Goal: Information Seeking & Learning: Learn about a topic

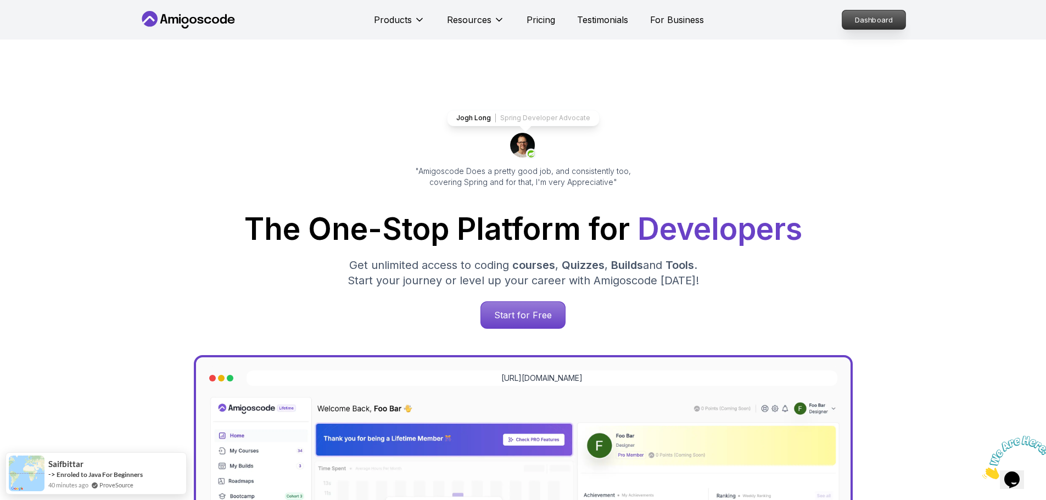
click at [892, 24] on p "Dashboard" at bounding box center [874, 19] width 63 height 19
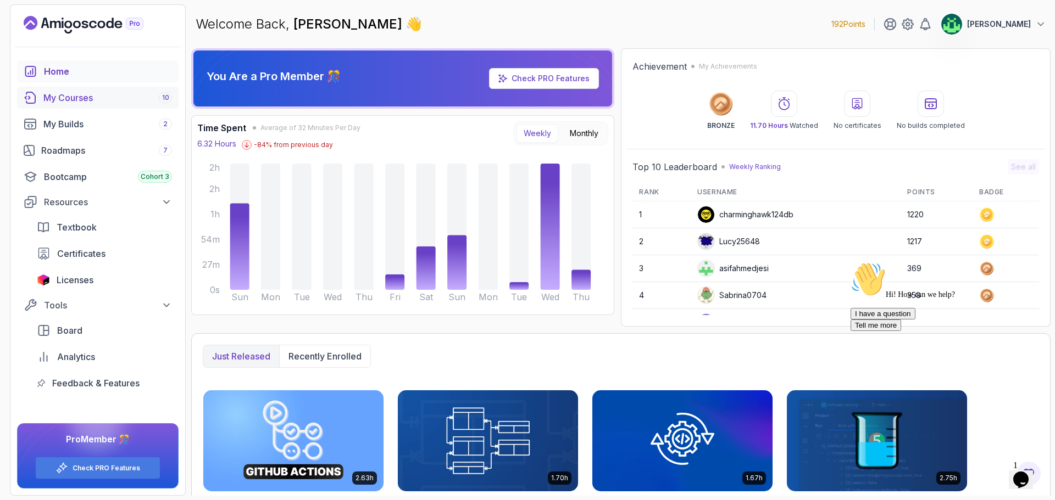
click at [88, 101] on div "My Courses 10" at bounding box center [107, 97] width 129 height 13
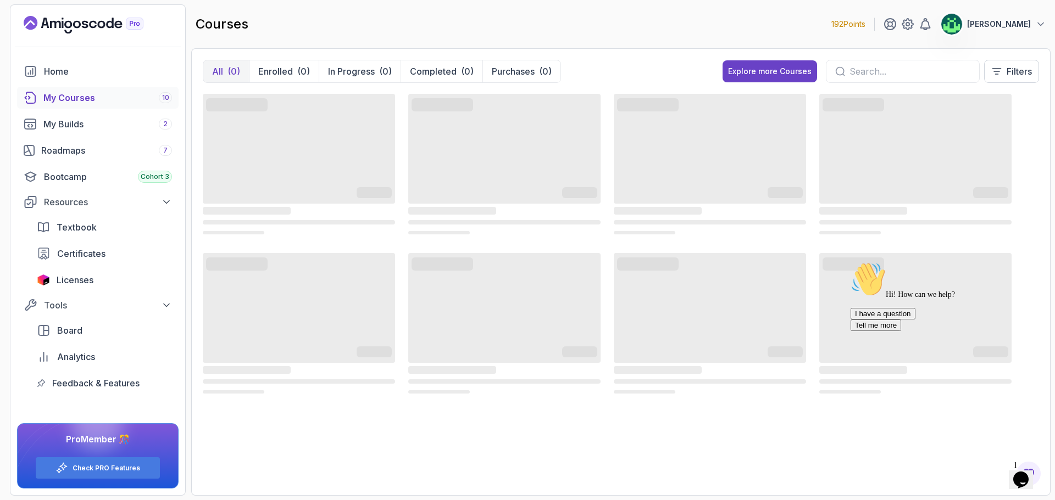
click at [850, 262] on icon "Chat attention grabber" at bounding box center [850, 262] width 0 height 0
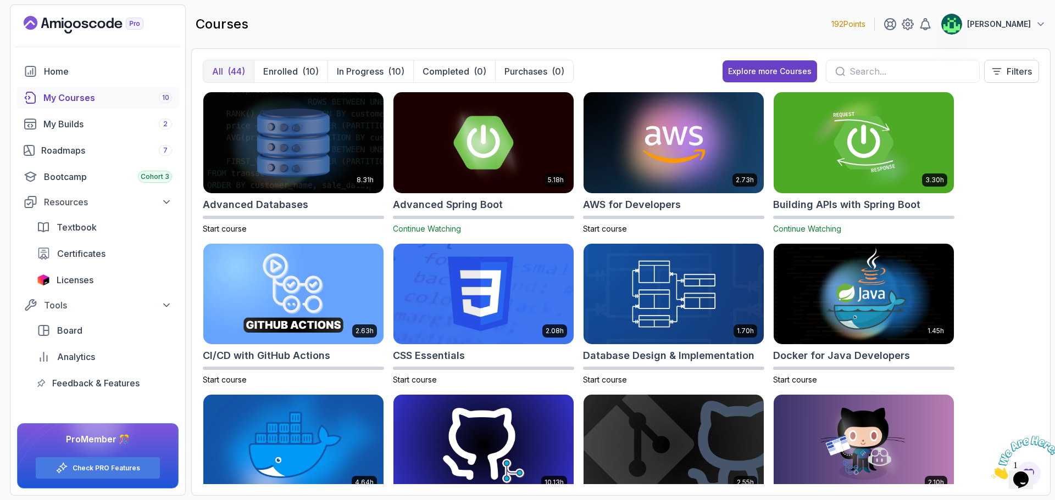
click at [991, 472] on icon "Close" at bounding box center [991, 476] width 0 height 9
click at [1029, 473] on div "Opens Chat This icon Opens the chat window." at bounding box center [1021, 480] width 18 height 18
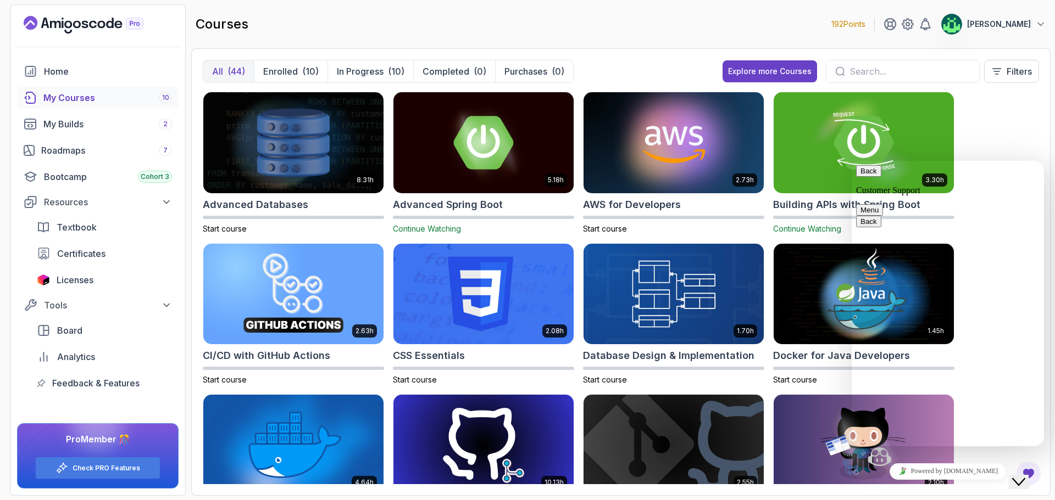
click at [1025, 476] on div "Close Chat This icon closes the chat window." at bounding box center [1018, 482] width 13 height 13
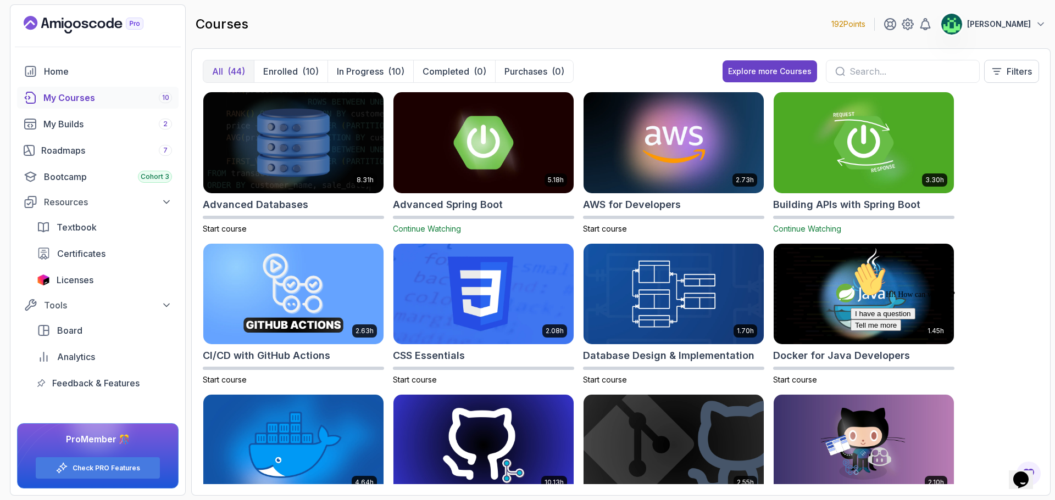
click at [850, 262] on icon "Chat attention grabber" at bounding box center [850, 262] width 0 height 0
click at [81, 73] on div "Home" at bounding box center [108, 71] width 128 height 13
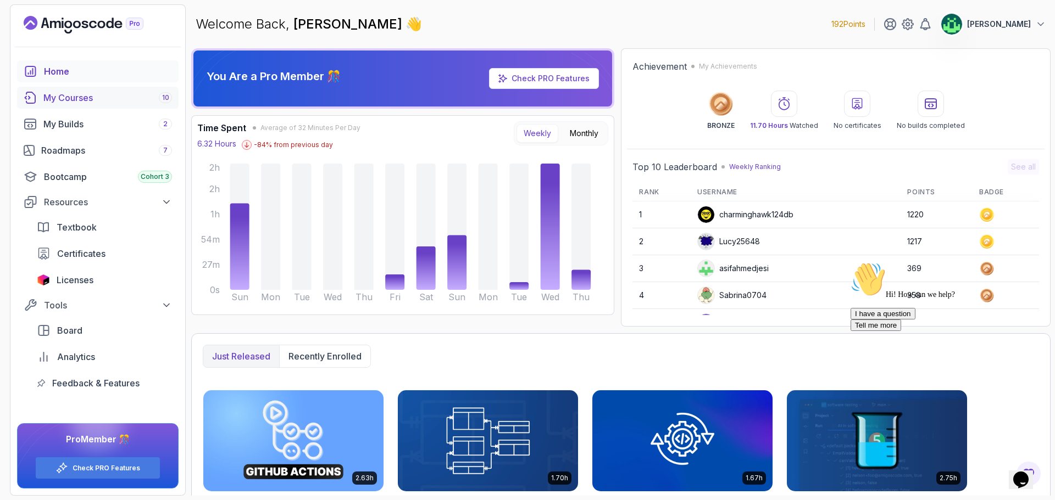
click at [85, 103] on div "My Courses 10" at bounding box center [107, 97] width 129 height 13
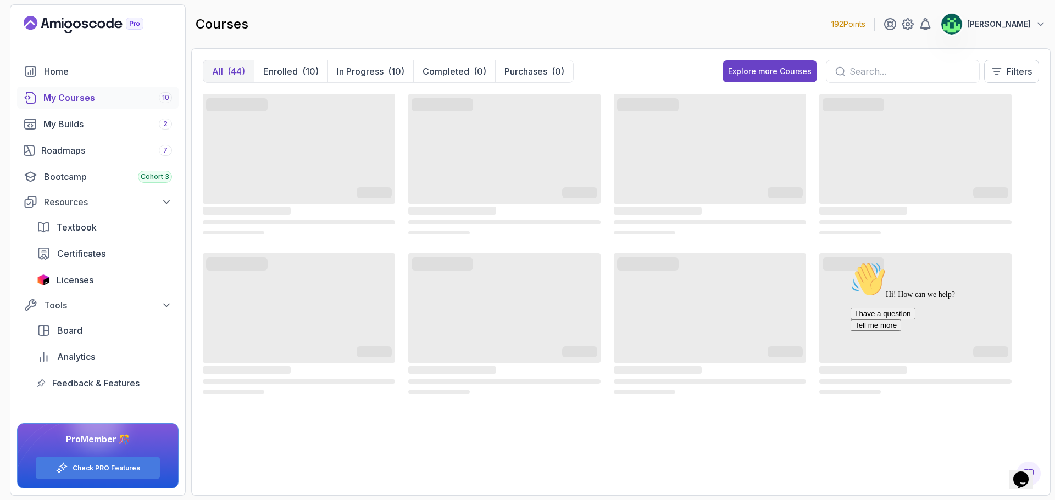
click at [850, 262] on icon "Chat attention grabber" at bounding box center [850, 262] width 0 height 0
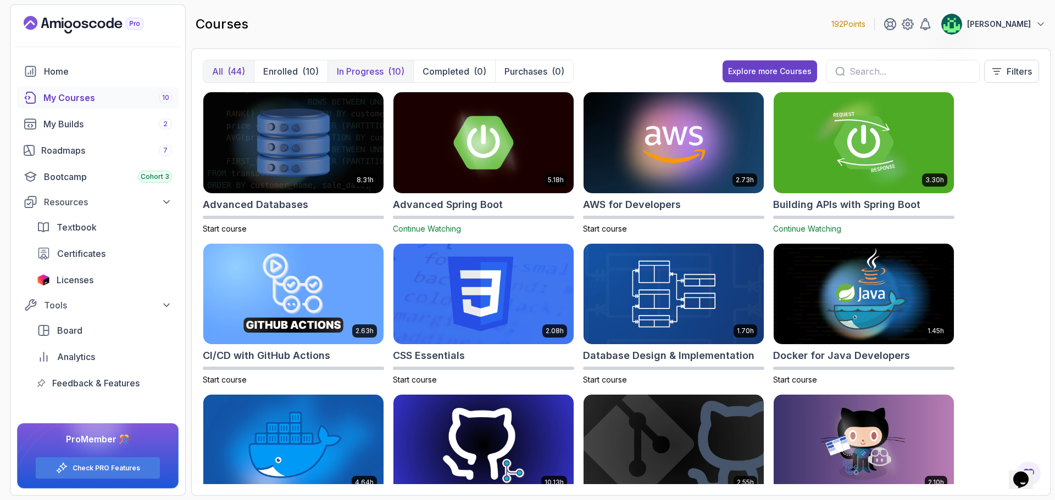
click at [365, 75] on p "In Progress" at bounding box center [360, 71] width 47 height 13
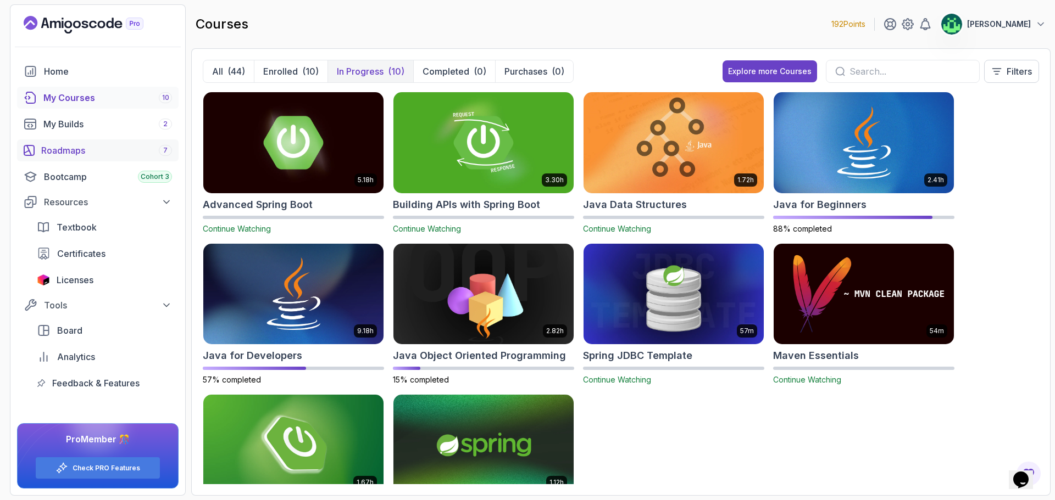
click at [96, 158] on link "Roadmaps 7" at bounding box center [97, 151] width 161 height 22
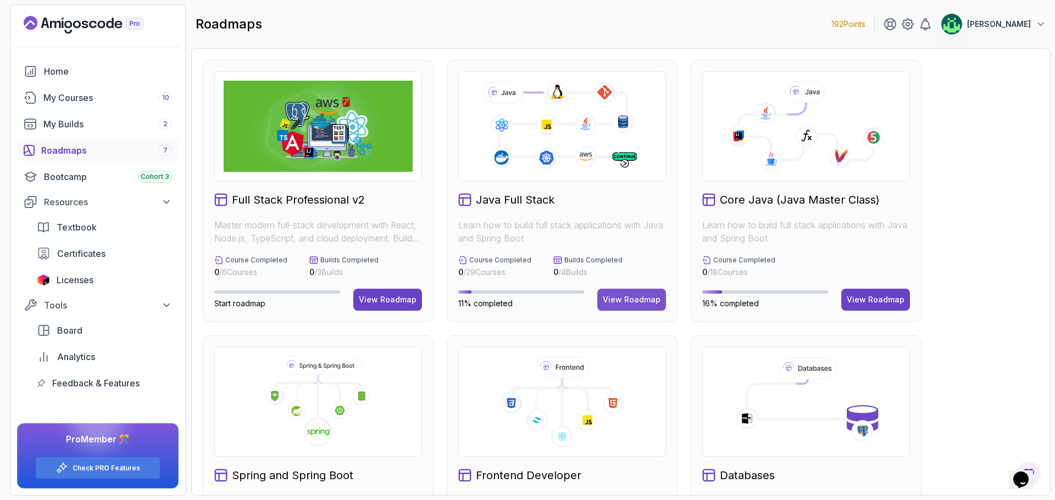
click at [639, 300] on div "View Roadmap" at bounding box center [632, 299] width 58 height 11
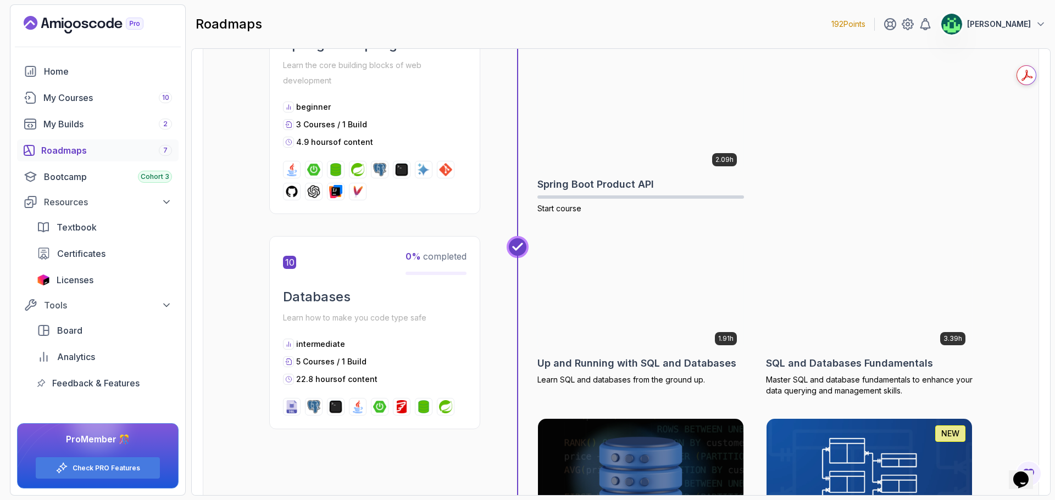
scroll to position [2307, 0]
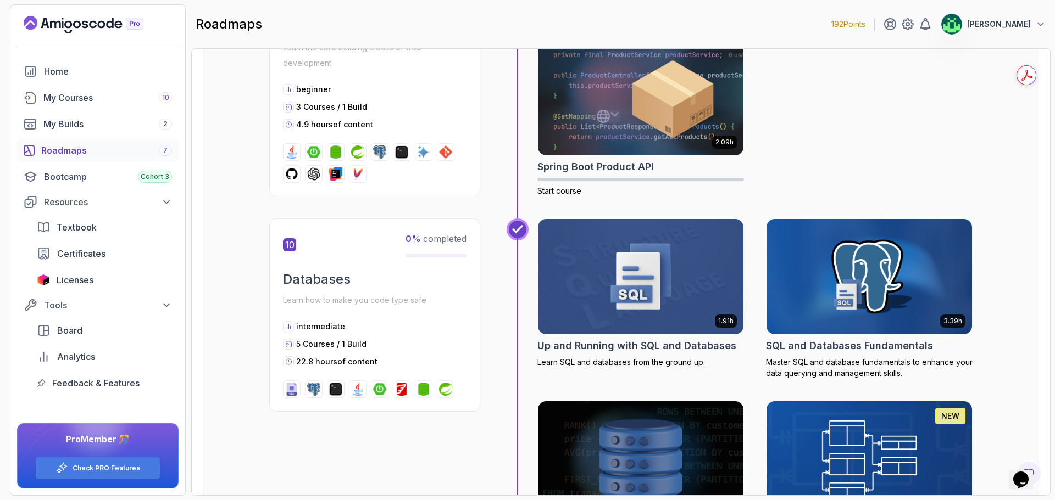
click at [606, 296] on img at bounding box center [641, 276] width 216 height 121
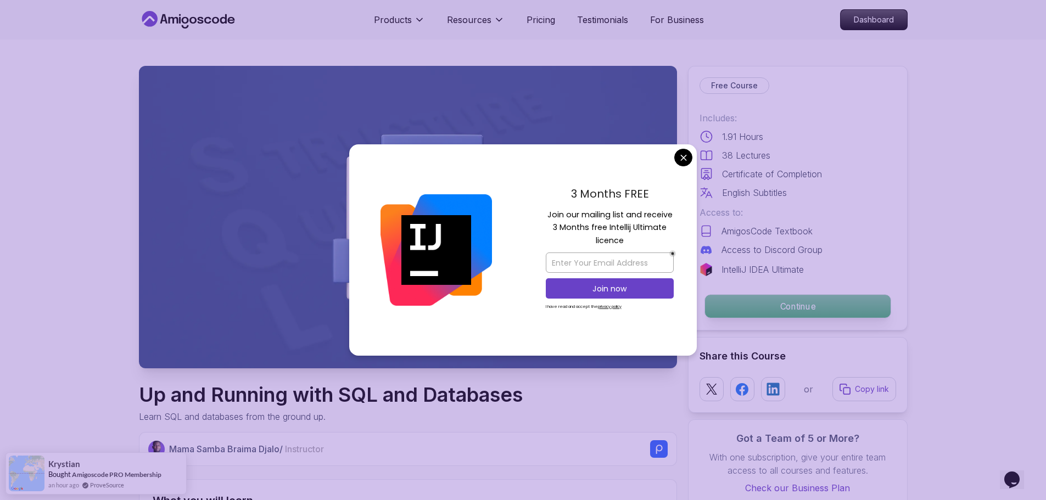
click at [794, 312] on p "Continue" at bounding box center [798, 306] width 186 height 23
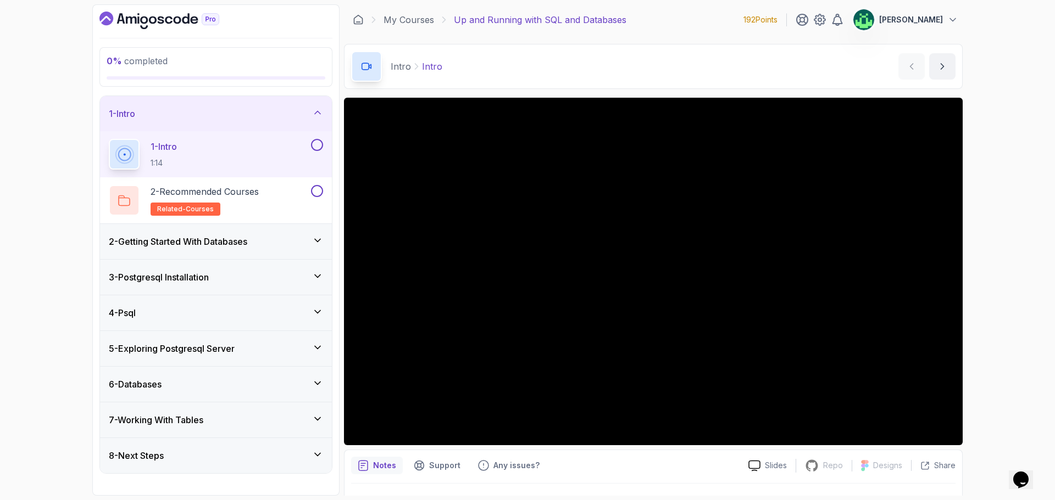
click at [48, 206] on div "0 % completed 1 - Intro 1 - Intro 1:14 2 - Recommended Courses related-courses …" at bounding box center [527, 250] width 1055 height 500
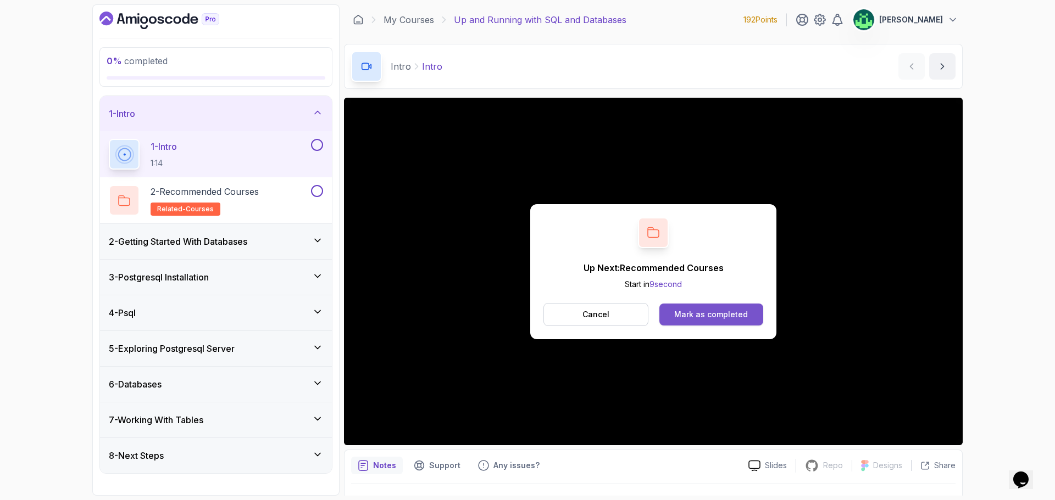
click at [708, 313] on div "Mark as completed" at bounding box center [711, 314] width 74 height 11
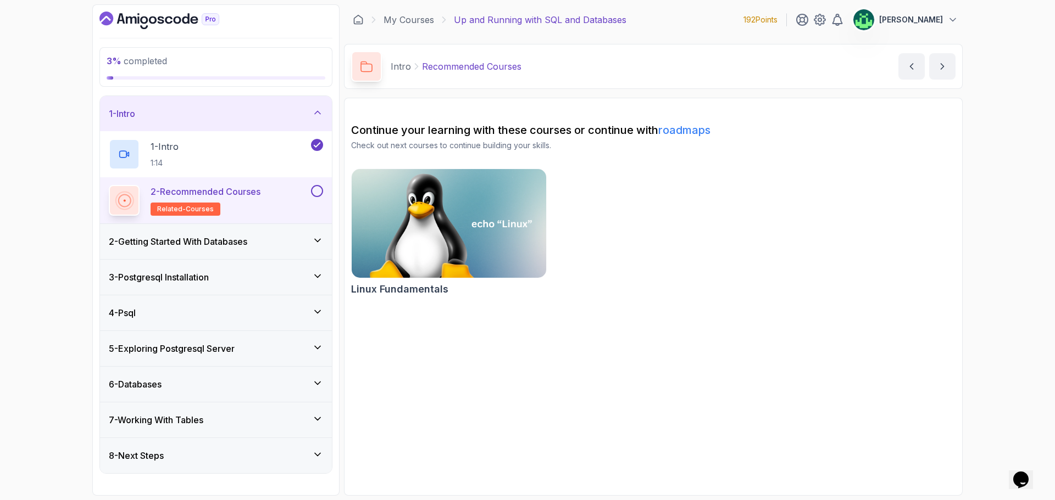
click at [224, 246] on h3 "2 - Getting Started With Databases" at bounding box center [178, 241] width 138 height 13
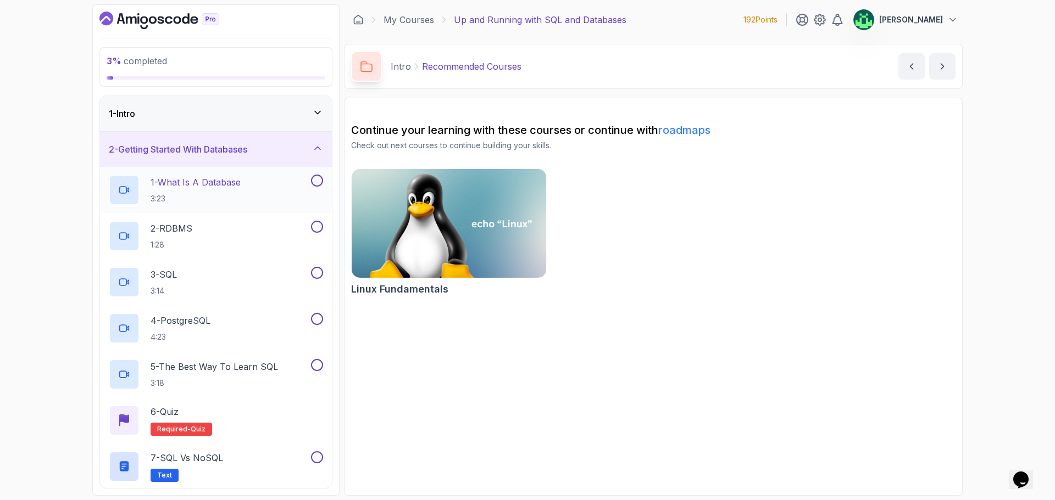
click at [241, 189] on h2 "1 - What Is A Database 3:23" at bounding box center [196, 190] width 90 height 29
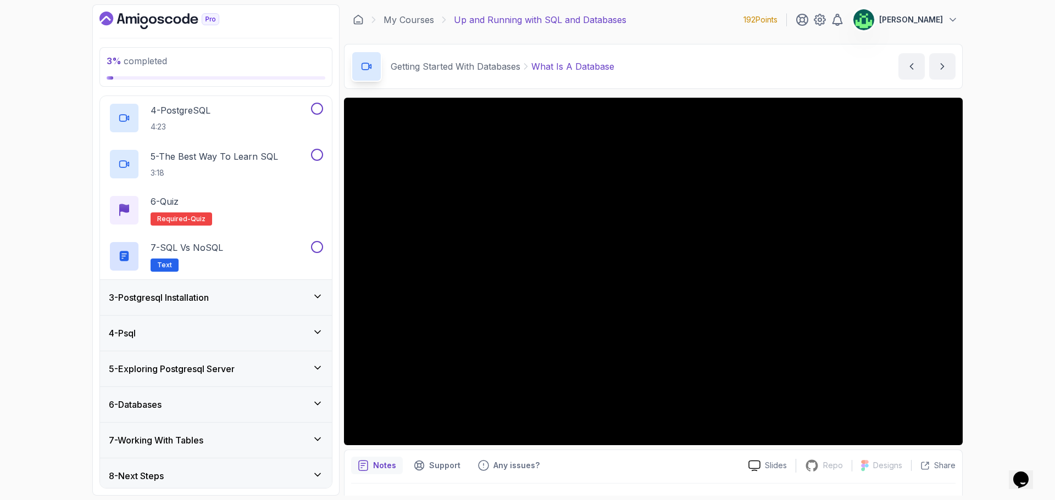
scroll to position [216, 0]
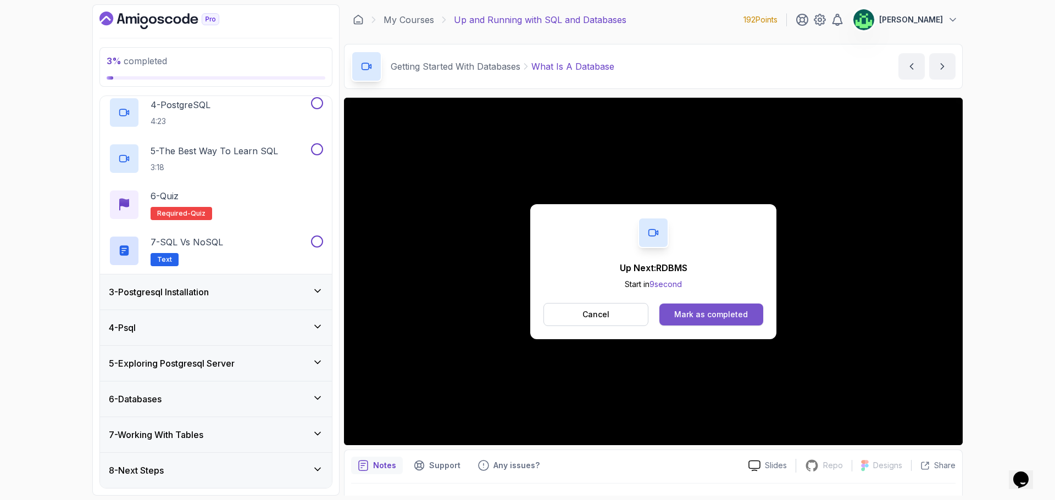
click at [736, 319] on div "Mark as completed" at bounding box center [711, 314] width 74 height 11
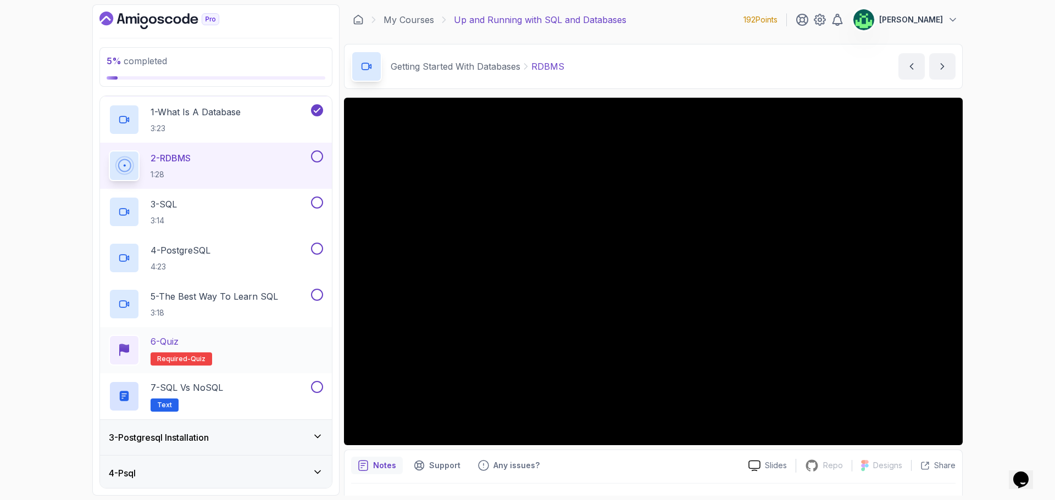
scroll to position [51, 0]
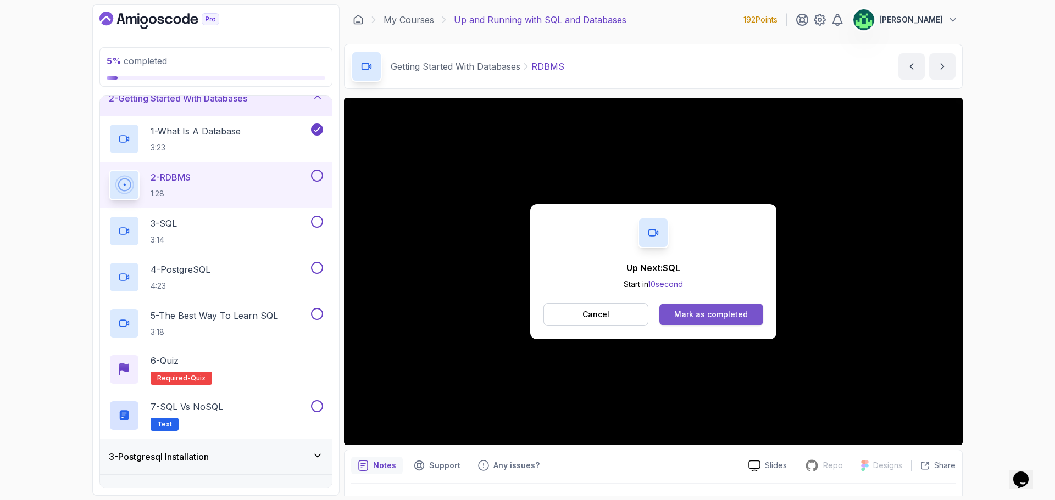
click at [735, 316] on div "Mark as completed" at bounding box center [711, 314] width 74 height 11
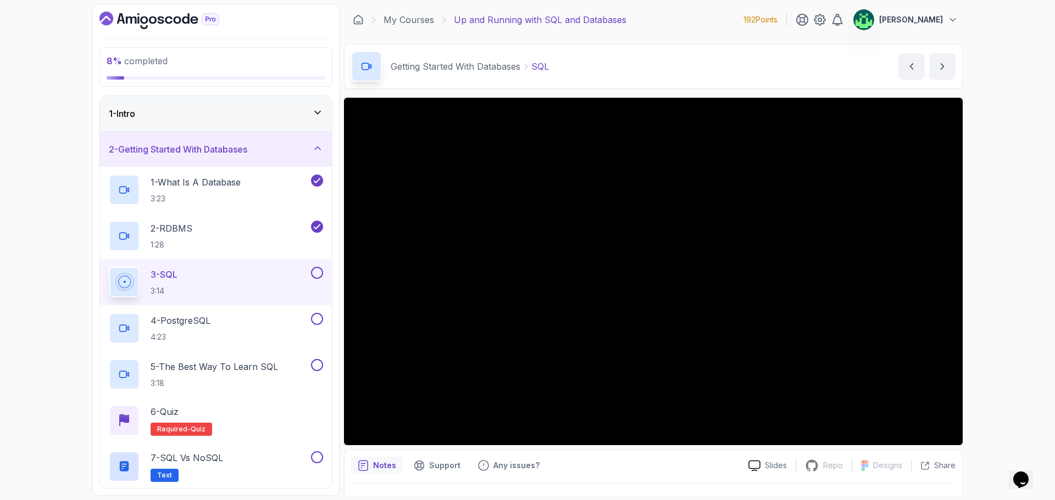
click at [287, 150] on div "2 - Getting Started With Databases" at bounding box center [216, 149] width 214 height 13
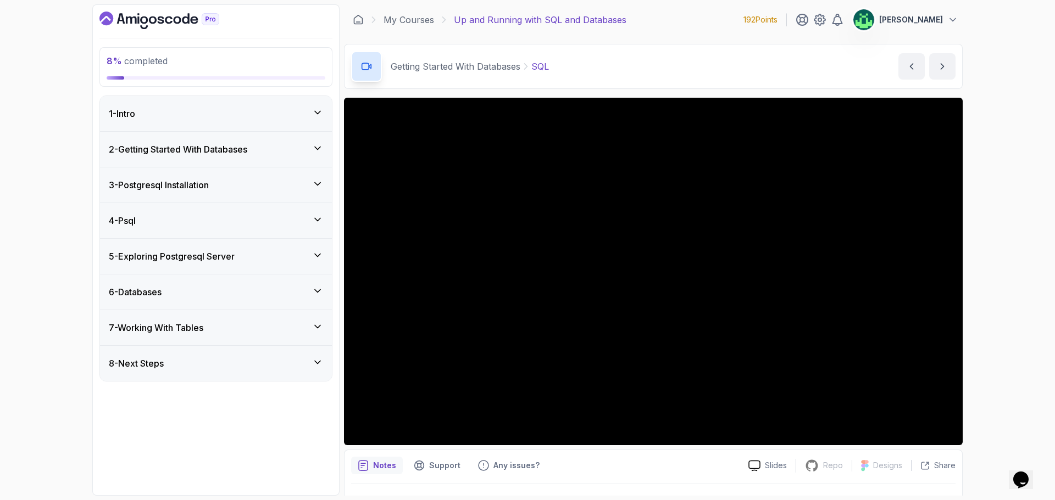
click at [280, 188] on div "3 - Postgresql Installation" at bounding box center [216, 185] width 214 height 13
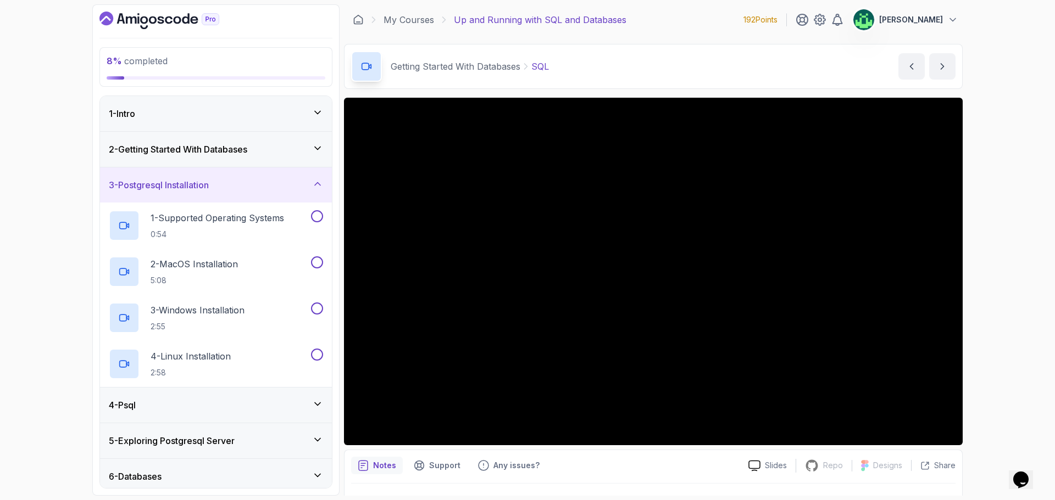
click at [280, 187] on div "3 - Postgresql Installation" at bounding box center [216, 185] width 214 height 13
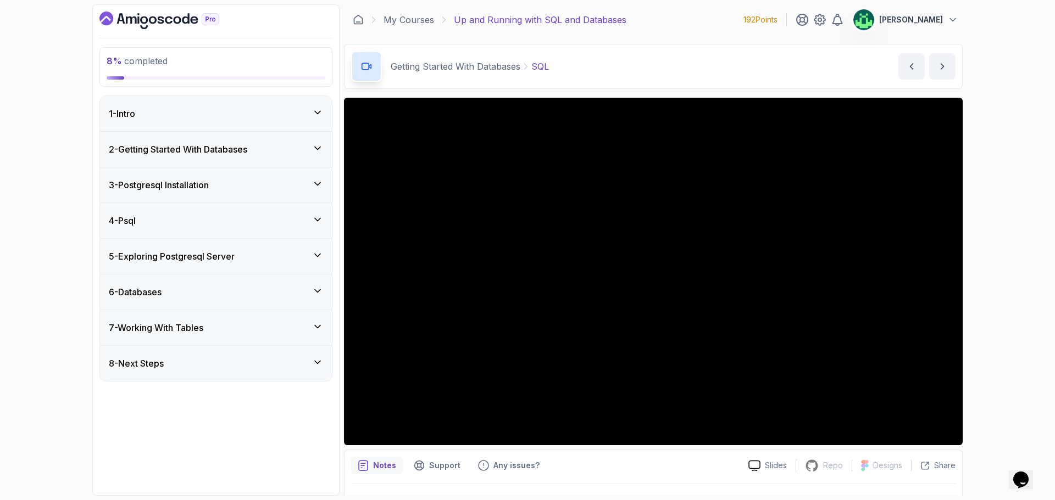
click at [280, 219] on div "4 - Psql" at bounding box center [216, 220] width 214 height 13
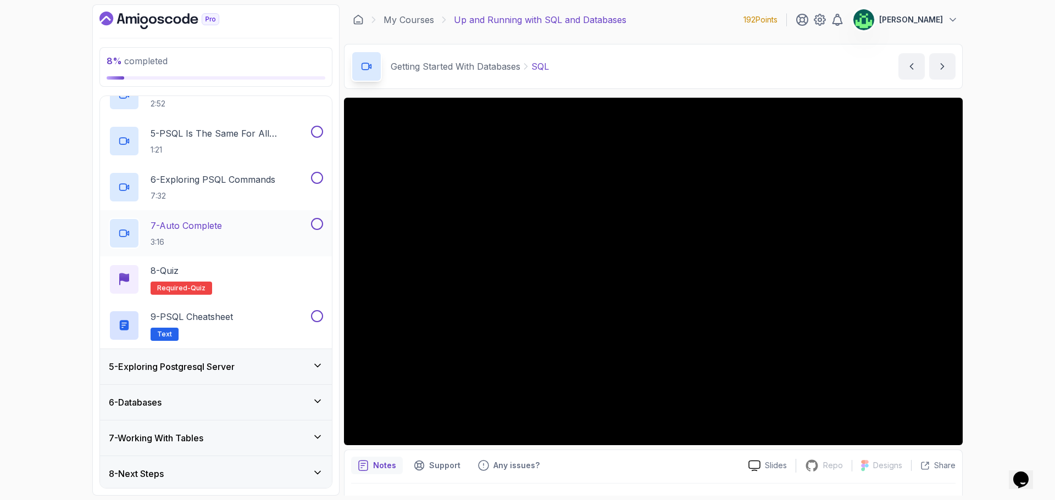
scroll to position [308, 0]
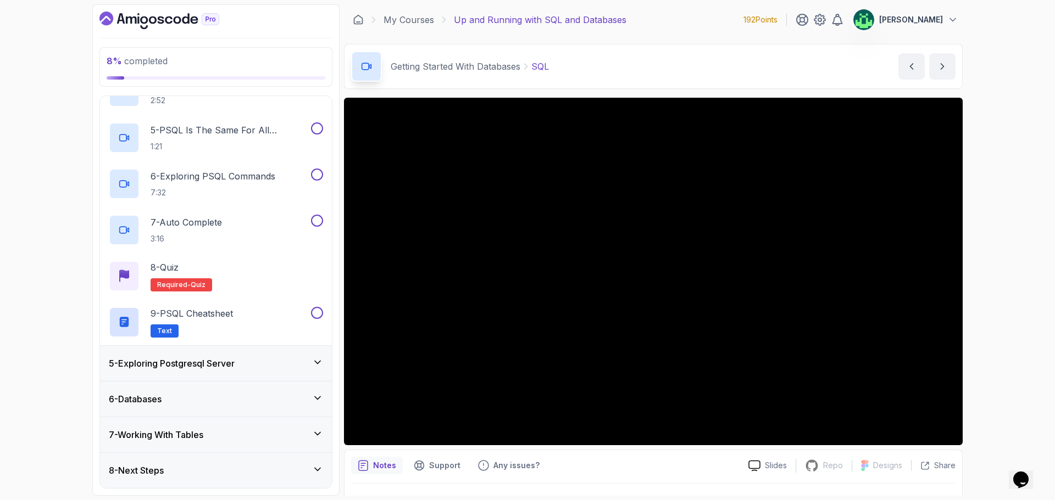
click at [263, 361] on div "5 - Exploring Postgresql Server" at bounding box center [216, 363] width 214 height 13
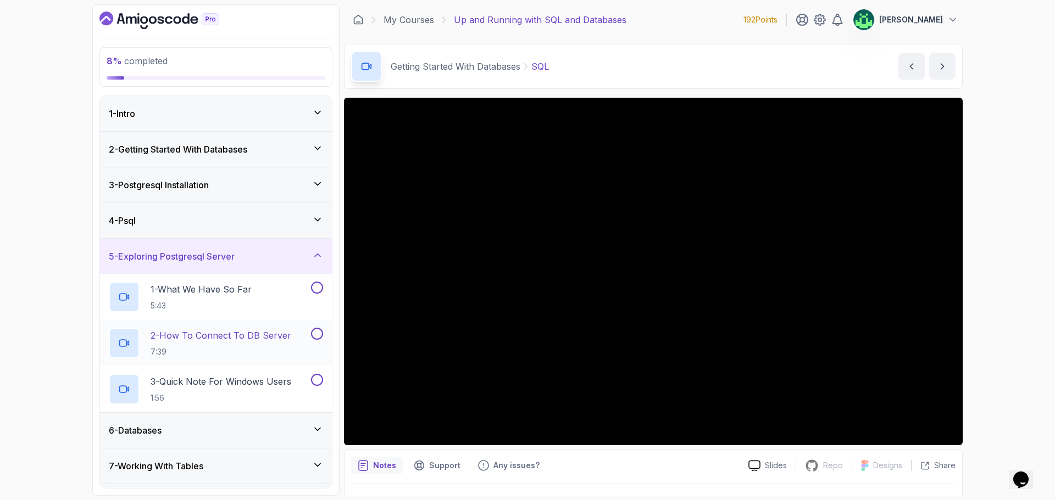
scroll to position [31, 0]
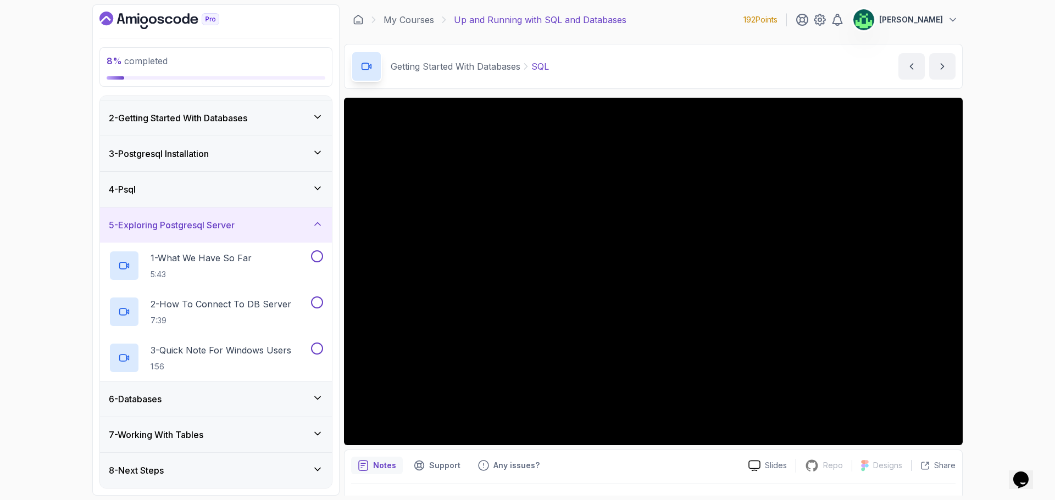
click at [259, 403] on div "6 - Databases" at bounding box center [216, 399] width 214 height 13
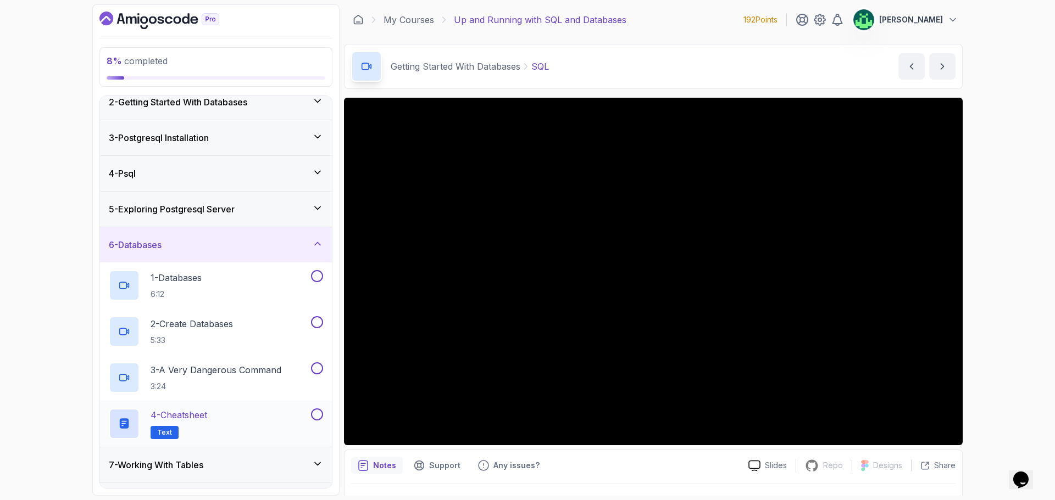
scroll to position [77, 0]
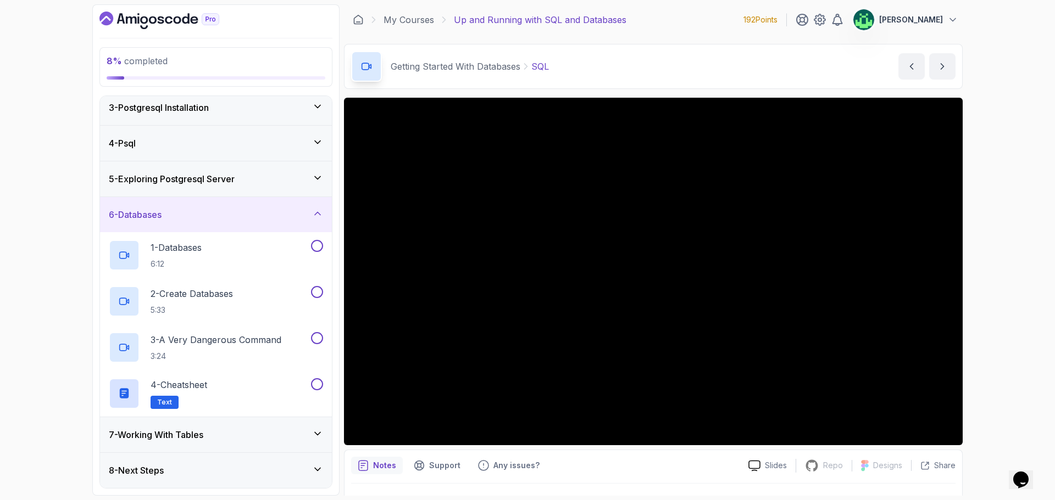
click at [263, 438] on div "7 - Working With Tables" at bounding box center [216, 434] width 214 height 13
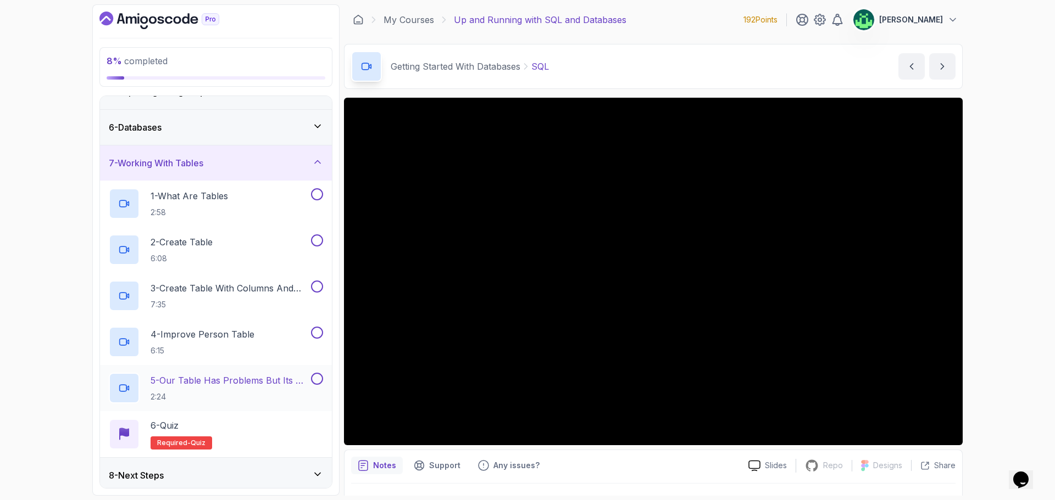
scroll to position [170, 0]
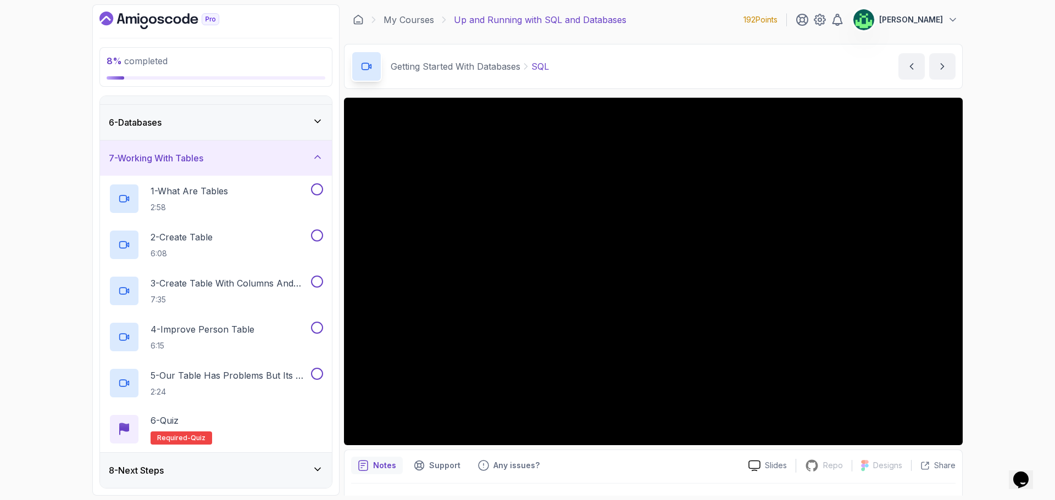
click at [247, 467] on div "8 - Next Steps" at bounding box center [216, 470] width 214 height 13
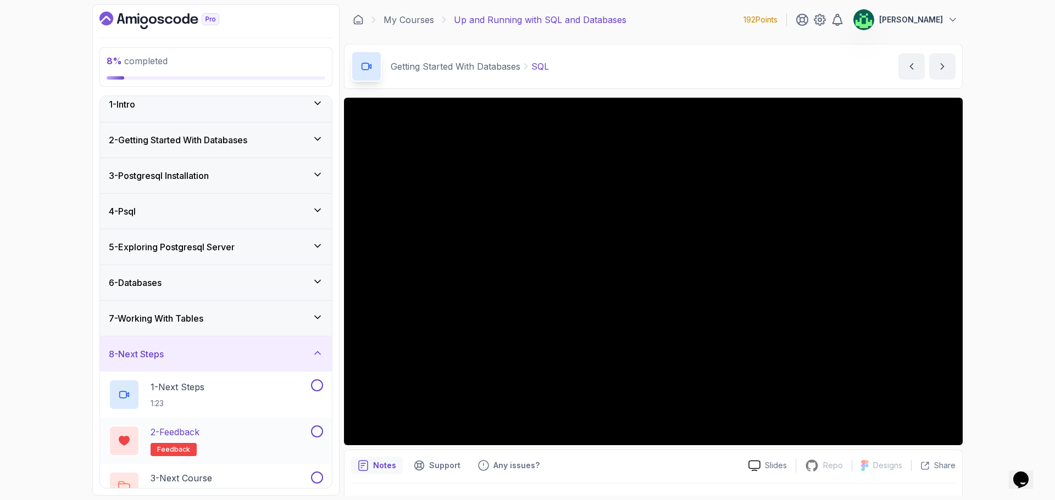
scroll to position [0, 0]
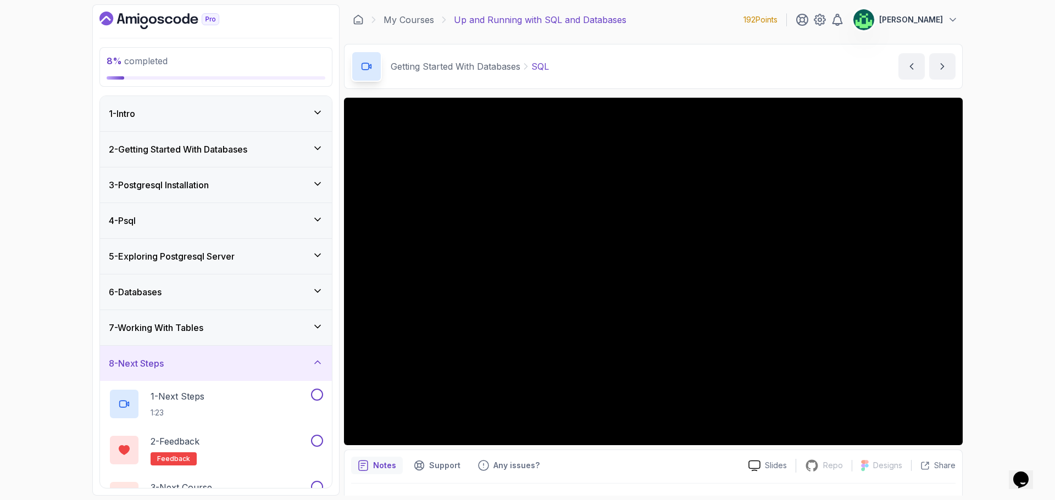
click at [281, 359] on div "8 - Next Steps" at bounding box center [216, 363] width 214 height 13
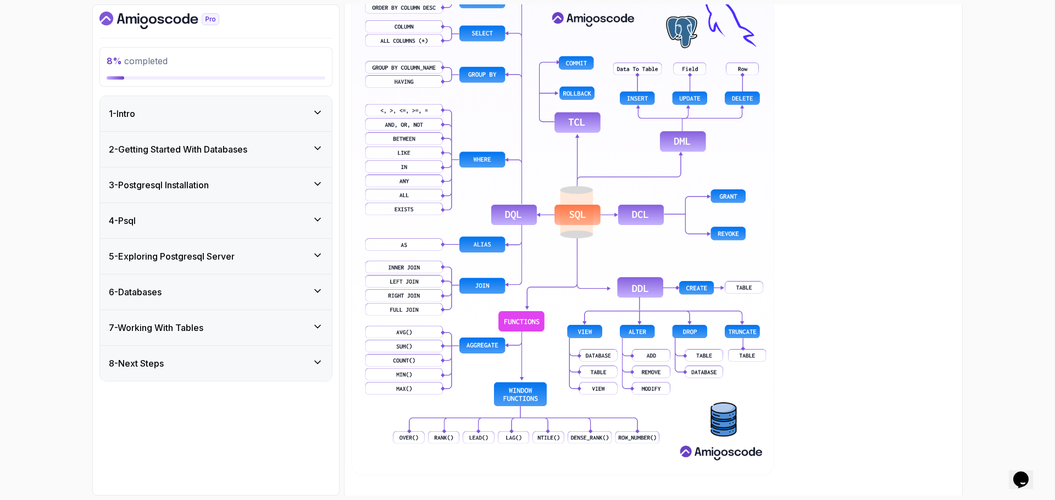
scroll to position [579, 0]
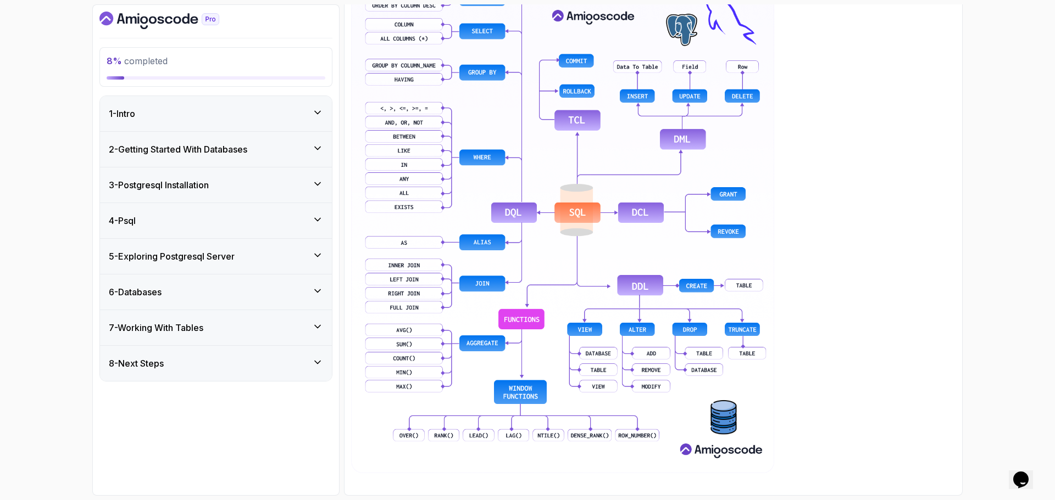
click at [643, 299] on img at bounding box center [562, 211] width 423 height 524
drag, startPoint x: 643, startPoint y: 299, endPoint x: 856, endPoint y: 230, distance: 224.1
click at [855, 231] on div "~1 min read" at bounding box center [653, 196] width 604 height 553
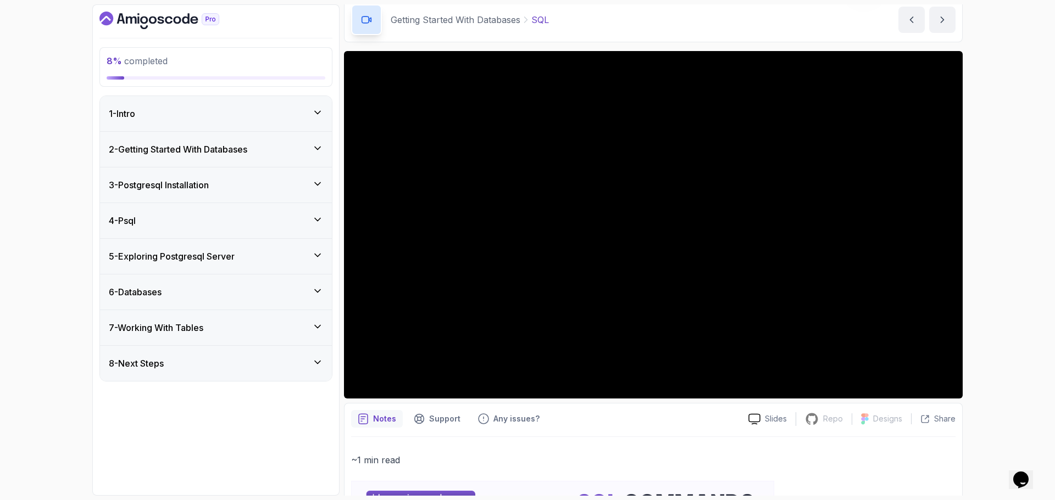
scroll to position [0, 0]
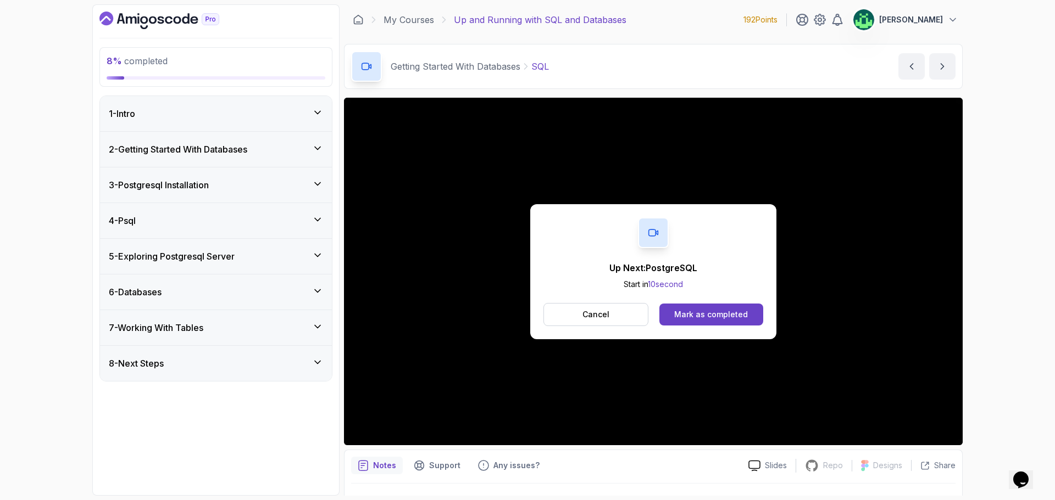
click at [278, 114] on div "1 - Intro" at bounding box center [216, 113] width 214 height 13
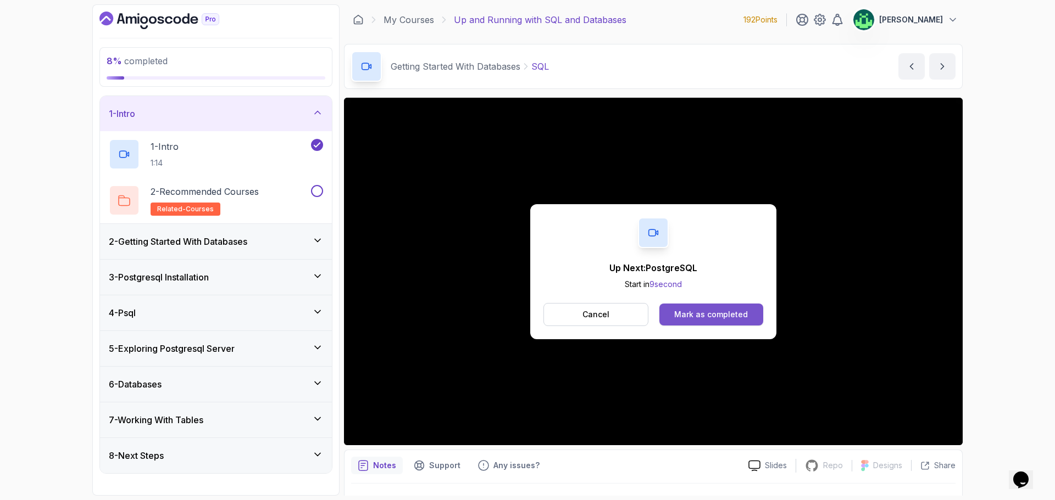
click at [704, 313] on div "Mark as completed" at bounding box center [711, 314] width 74 height 11
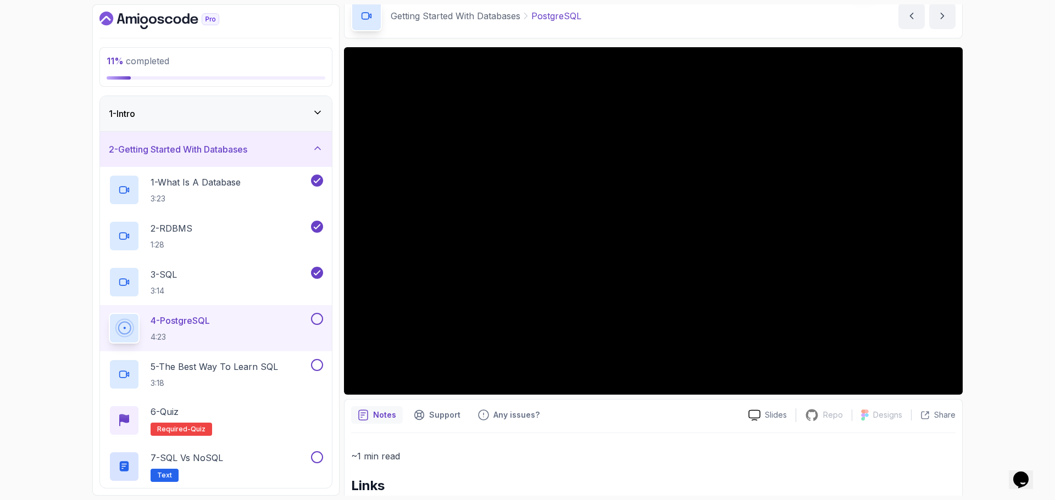
scroll to position [144, 0]
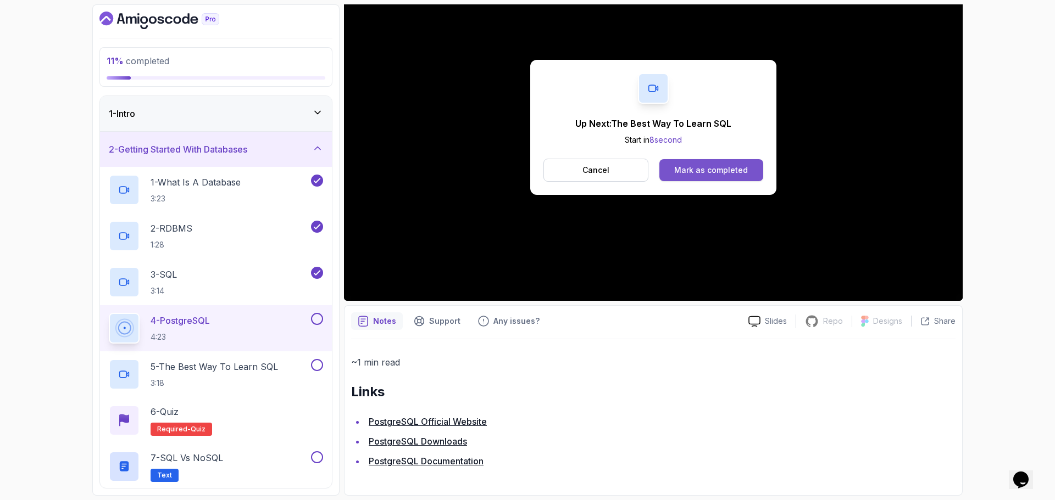
click at [722, 168] on div "Mark as completed" at bounding box center [711, 170] width 74 height 11
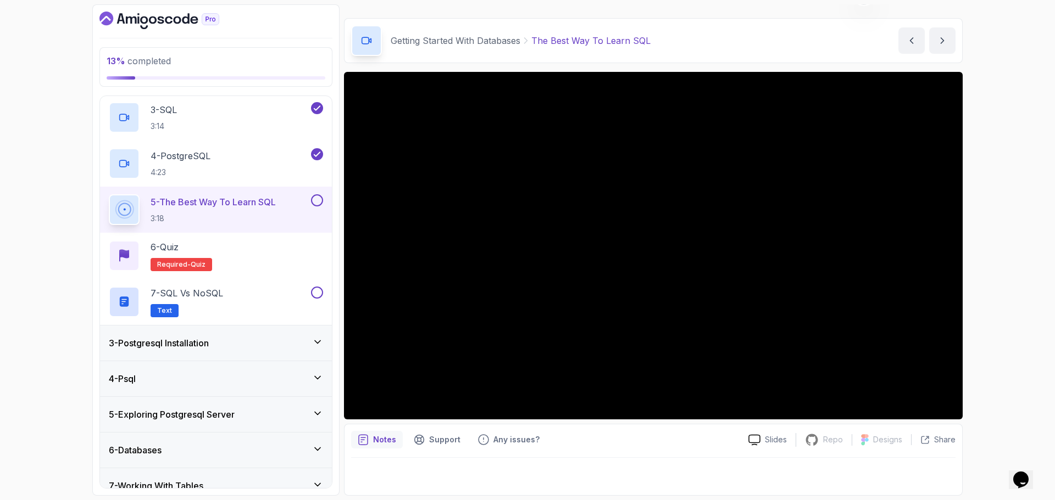
scroll to position [216, 0]
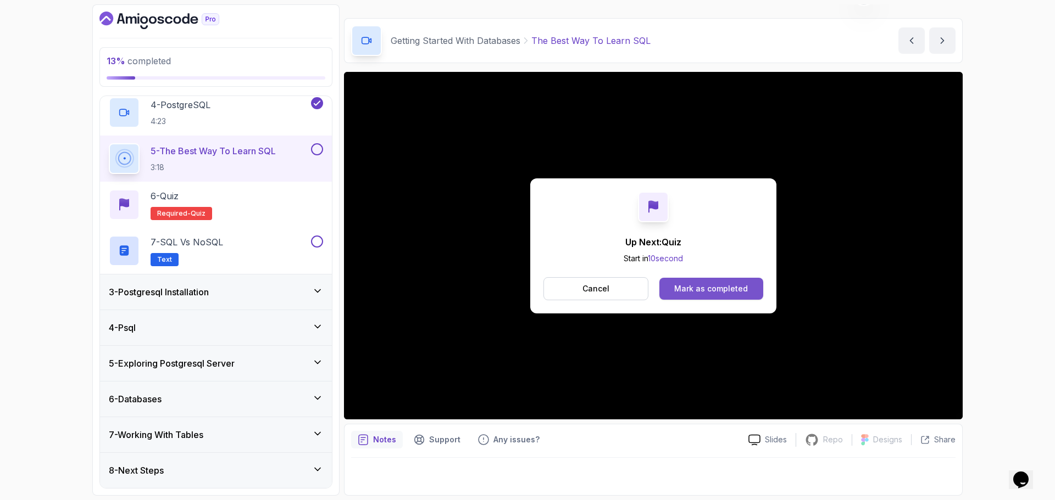
click at [717, 291] on div "Mark as completed" at bounding box center [711, 288] width 74 height 11
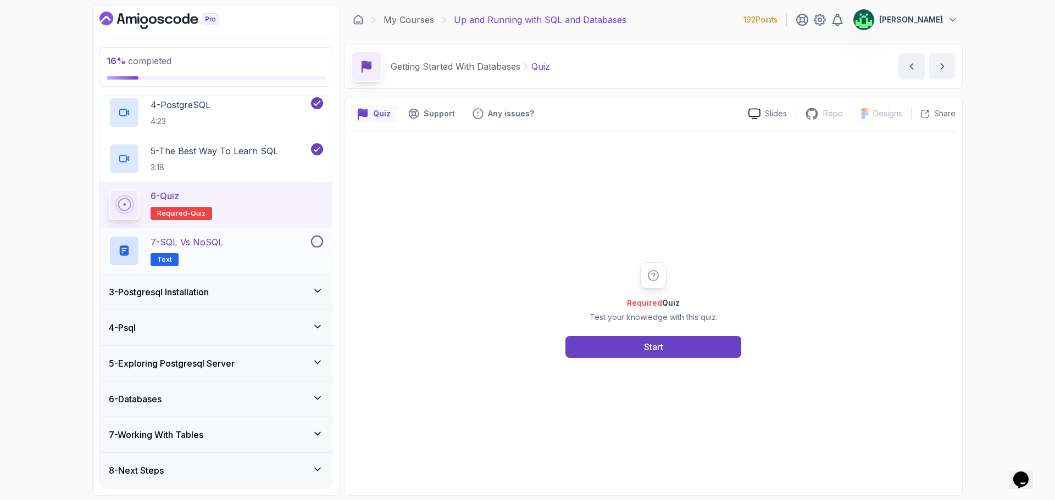
click at [254, 255] on div "7 - SQL vs NoSQL Text" at bounding box center [209, 251] width 200 height 31
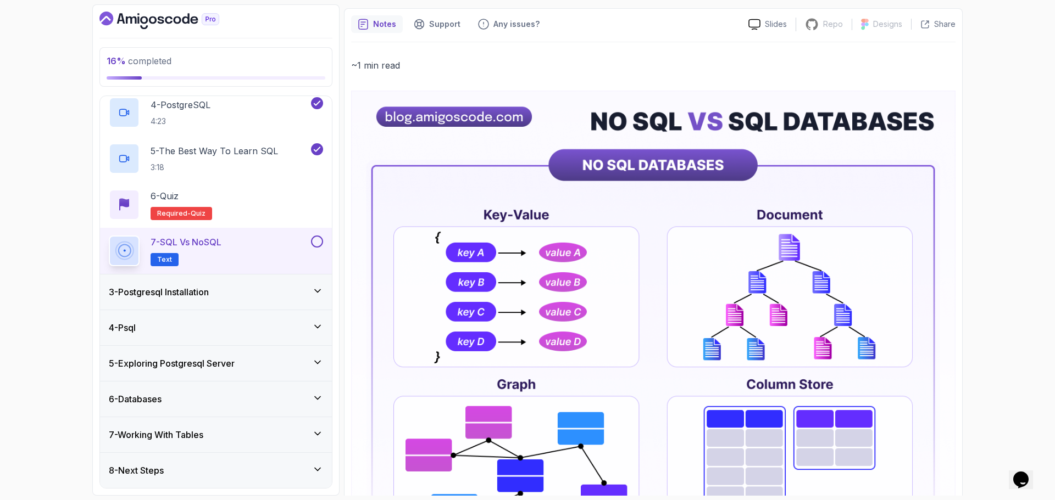
scroll to position [143, 0]
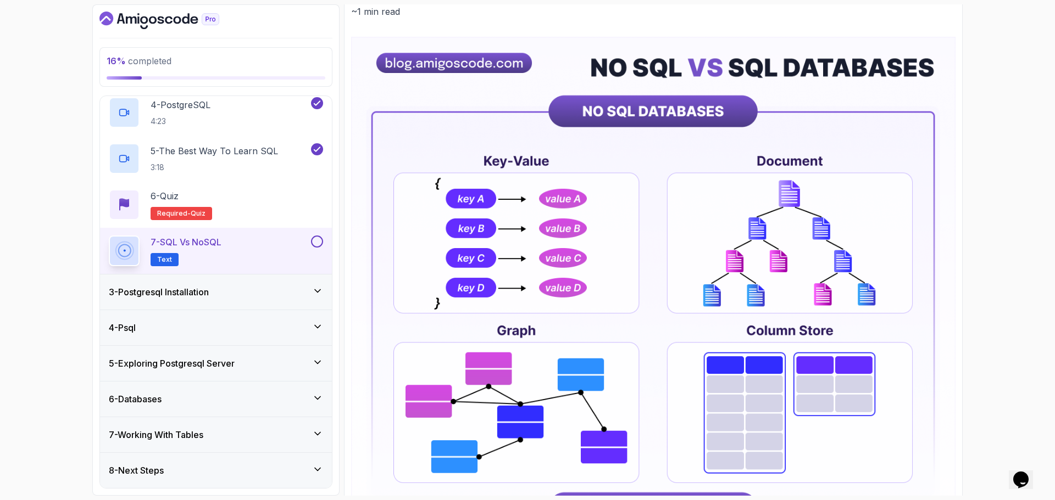
click at [200, 291] on h3 "3 - Postgresql Installation" at bounding box center [159, 292] width 100 height 13
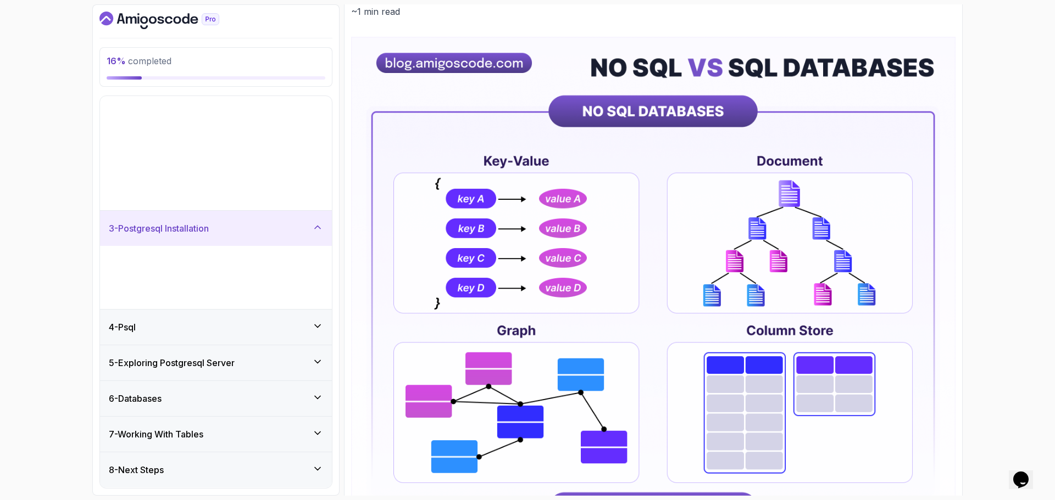
scroll to position [0, 0]
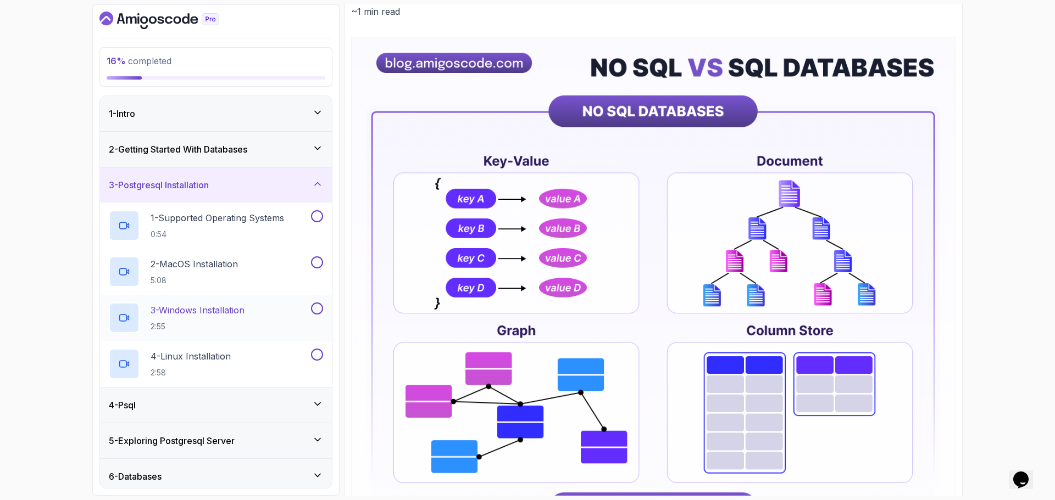
click at [235, 319] on h2 "3 - Windows Installation 2:55" at bounding box center [198, 318] width 94 height 29
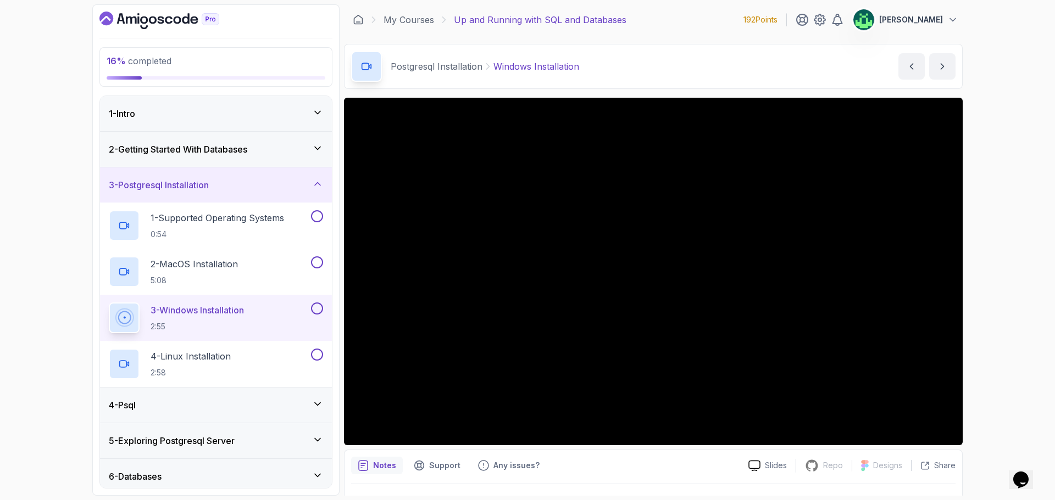
click at [1018, 386] on div "16 % completed 1 - Intro 2 - Getting Started With Databases 3 - Postgresql Inst…" at bounding box center [527, 250] width 1055 height 500
click at [168, 403] on div "4 - Psql" at bounding box center [216, 405] width 214 height 13
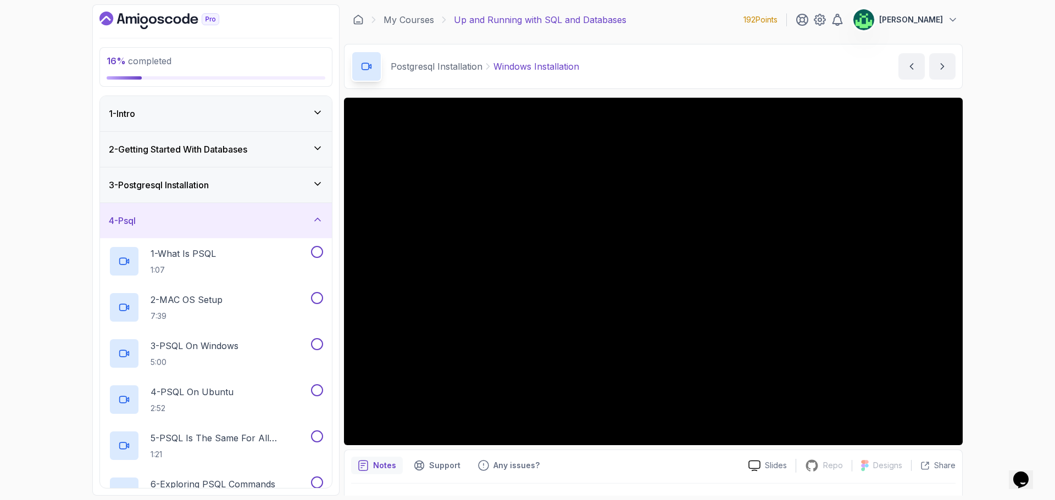
click at [253, 183] on div "3 - Postgresql Installation" at bounding box center [216, 185] width 214 height 13
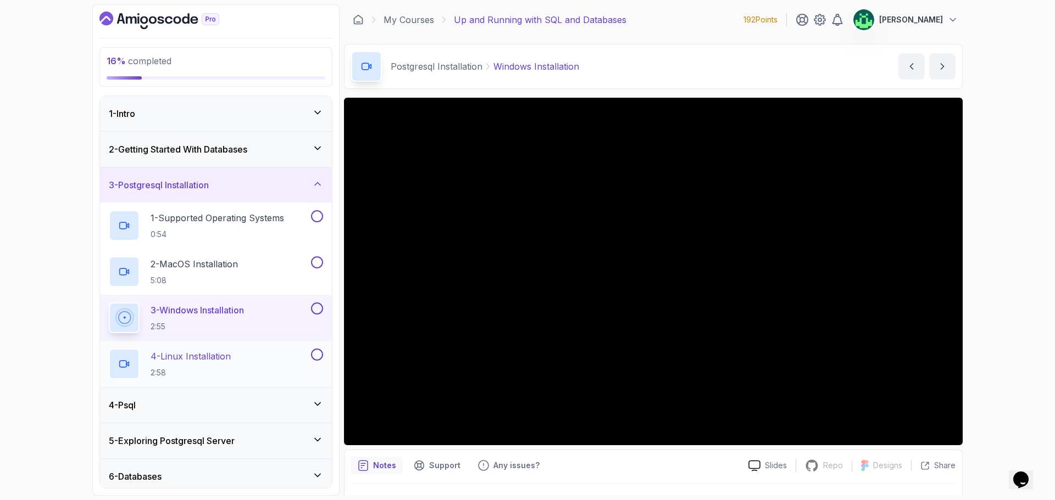
click at [274, 363] on div "4 - Linux Installation 2:58" at bounding box center [209, 364] width 200 height 31
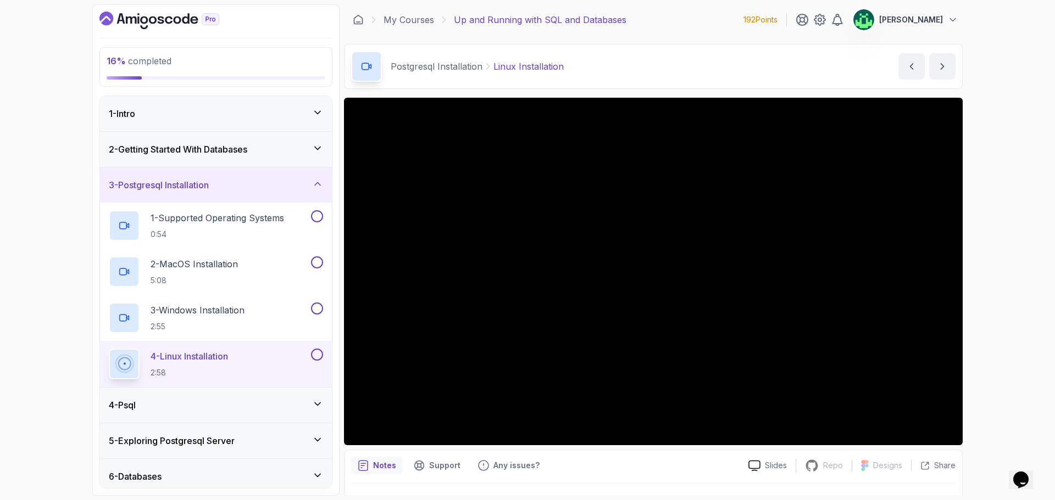
click at [298, 404] on div "4 - Psql" at bounding box center [216, 405] width 214 height 13
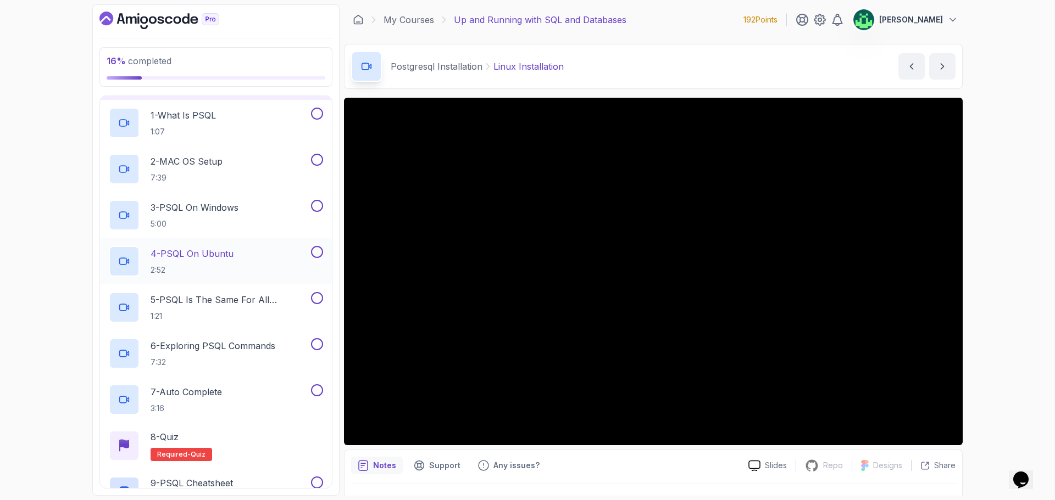
scroll to position [165, 0]
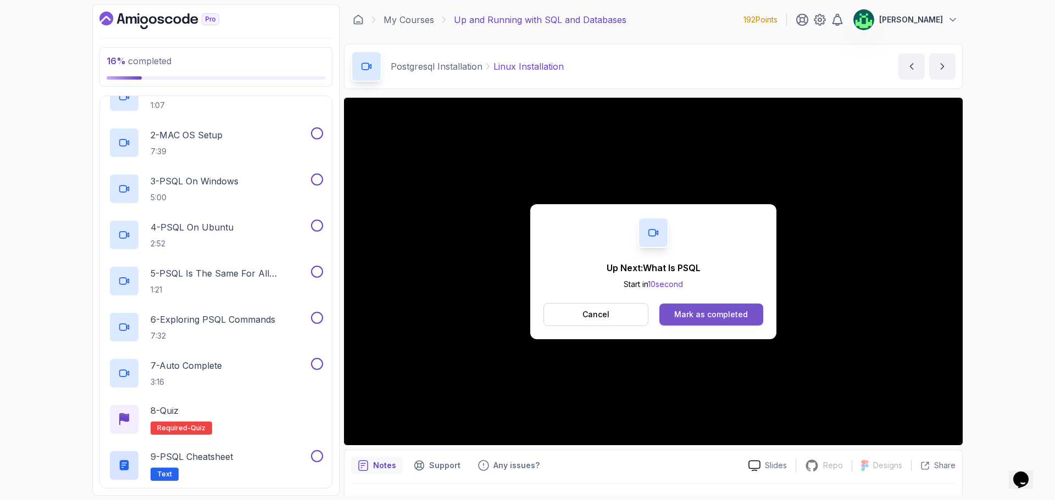
click at [713, 312] on div "Mark as completed" at bounding box center [711, 314] width 74 height 11
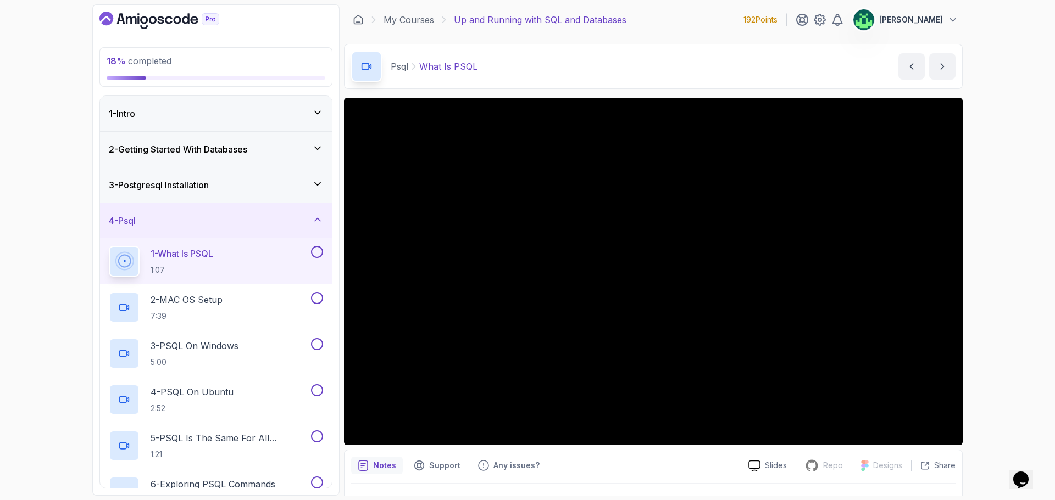
click at [297, 191] on div "3 - Postgresql Installation" at bounding box center [216, 185] width 214 height 13
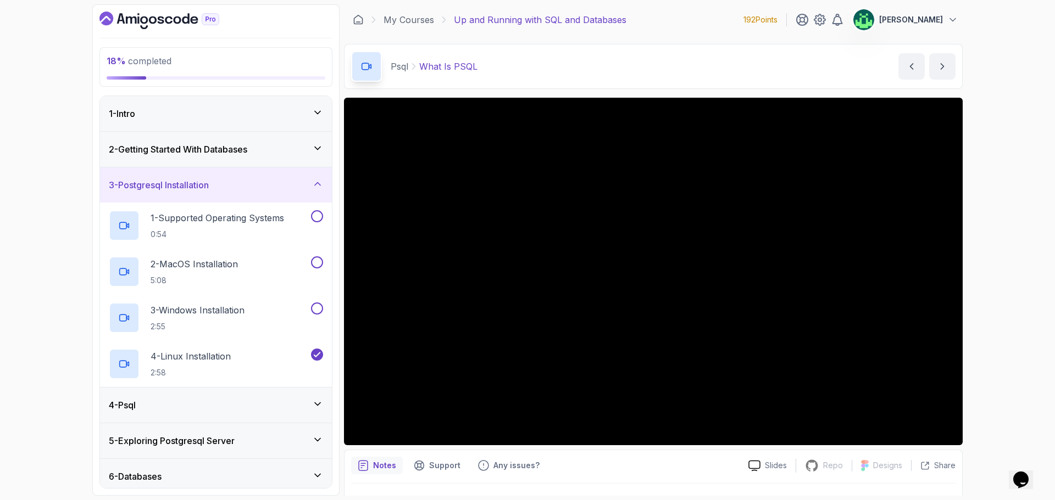
click at [297, 191] on div "3 - Postgresql Installation" at bounding box center [216, 185] width 214 height 13
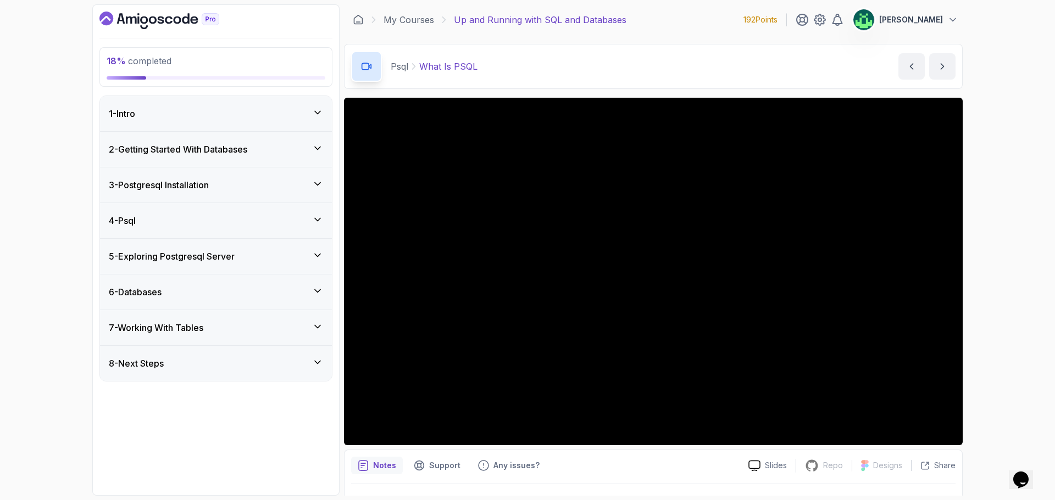
click at [281, 218] on div "4 - Psql" at bounding box center [216, 220] width 214 height 13
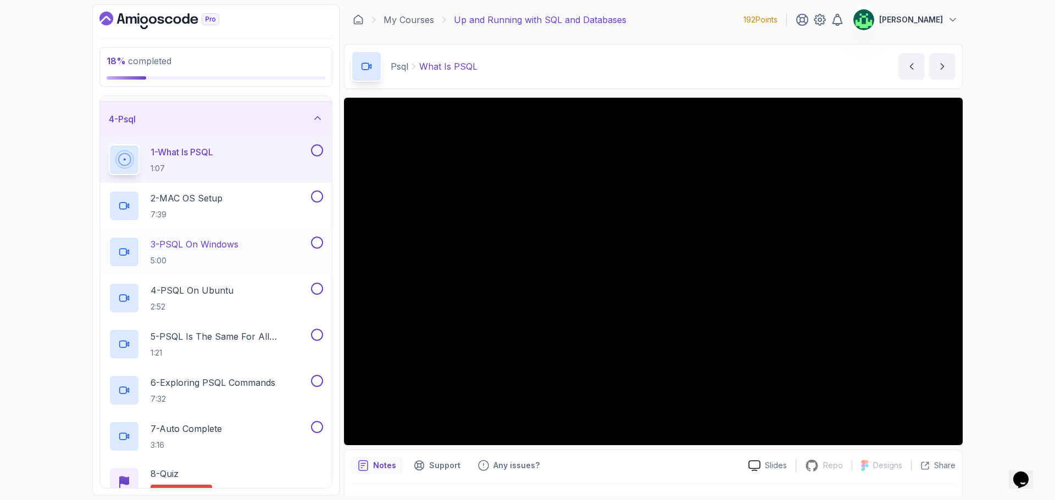
scroll to position [110, 0]
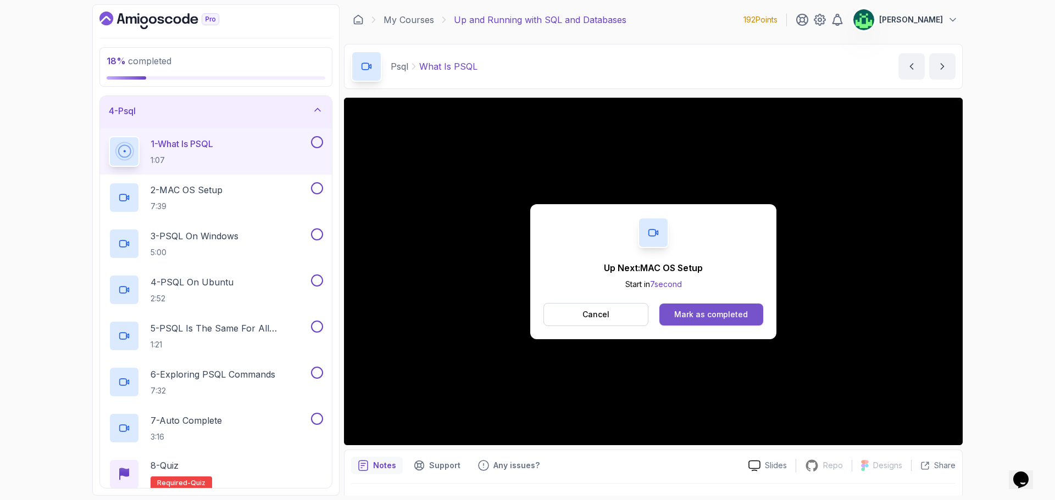
click at [738, 316] on div "Mark as completed" at bounding box center [711, 314] width 74 height 11
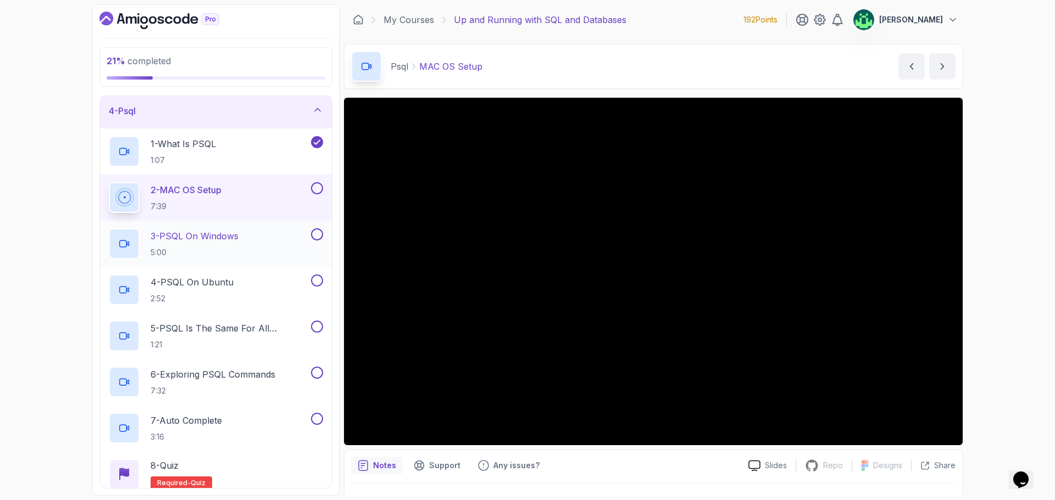
click at [262, 237] on div "3 - PSQL On Windows 5:00" at bounding box center [209, 244] width 200 height 31
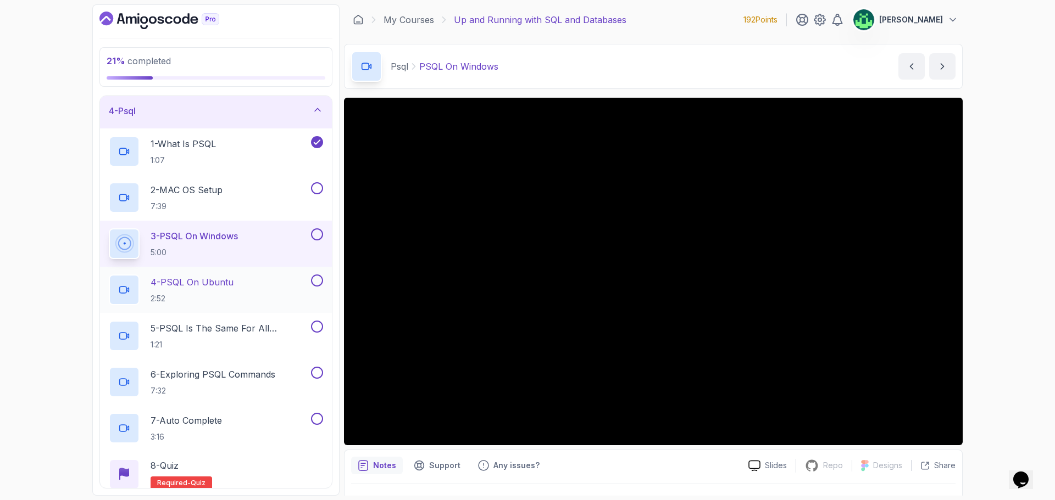
click at [239, 284] on div "4 - PSQL On Ubuntu 2:52" at bounding box center [209, 290] width 200 height 31
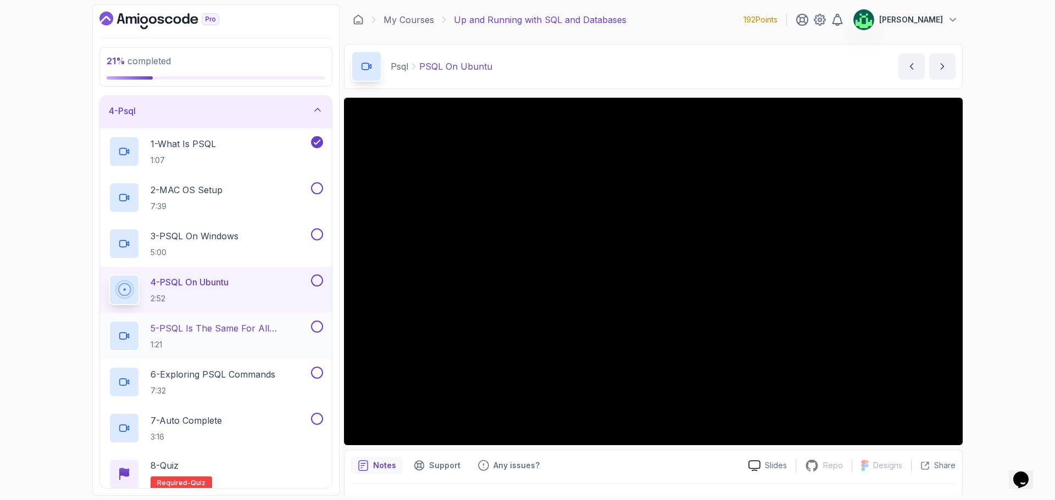
click at [207, 327] on p "5 - PSQL Is The Same For All Operating Systems" at bounding box center [230, 328] width 158 height 13
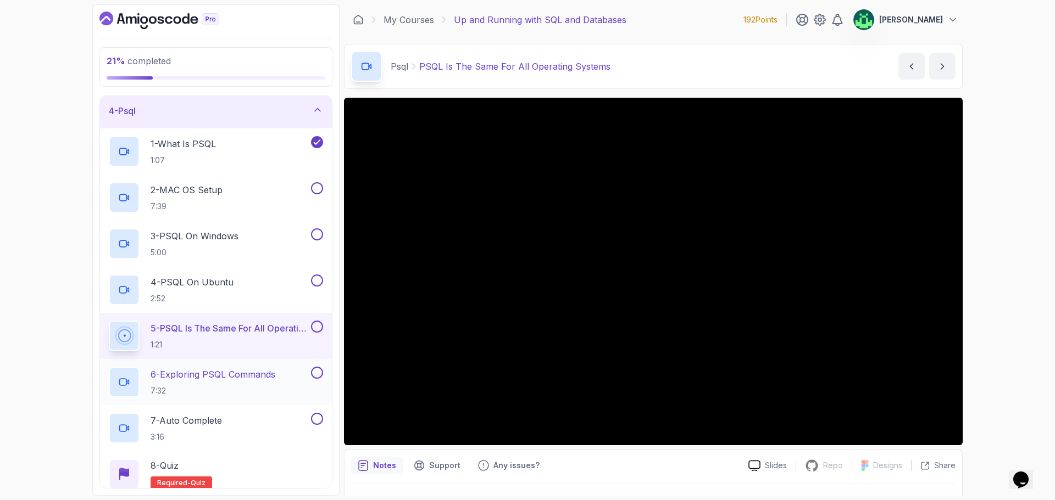
click at [220, 375] on p "6 - Exploring PSQL Commands" at bounding box center [213, 374] width 125 height 13
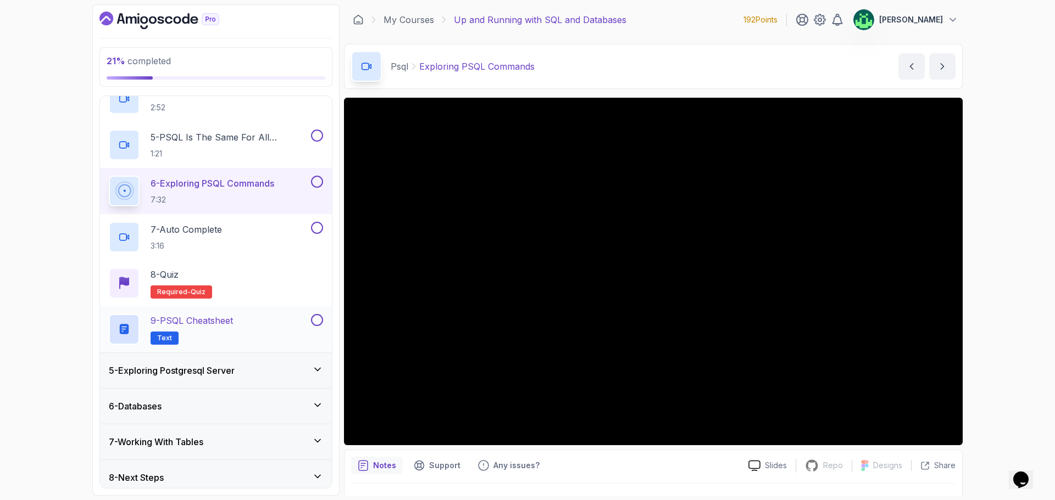
scroll to position [308, 0]
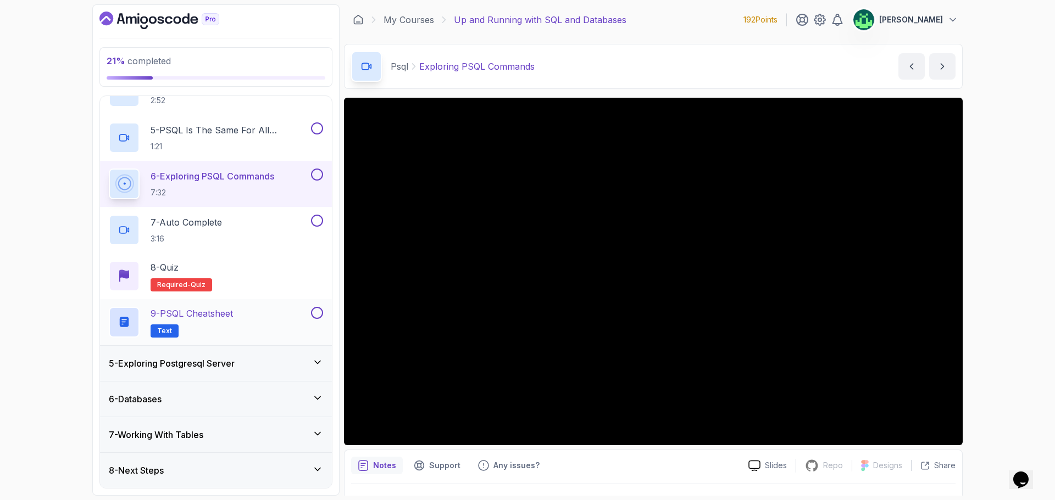
click at [216, 322] on h2 "9 - PSQL Cheatsheet Text" at bounding box center [192, 322] width 82 height 31
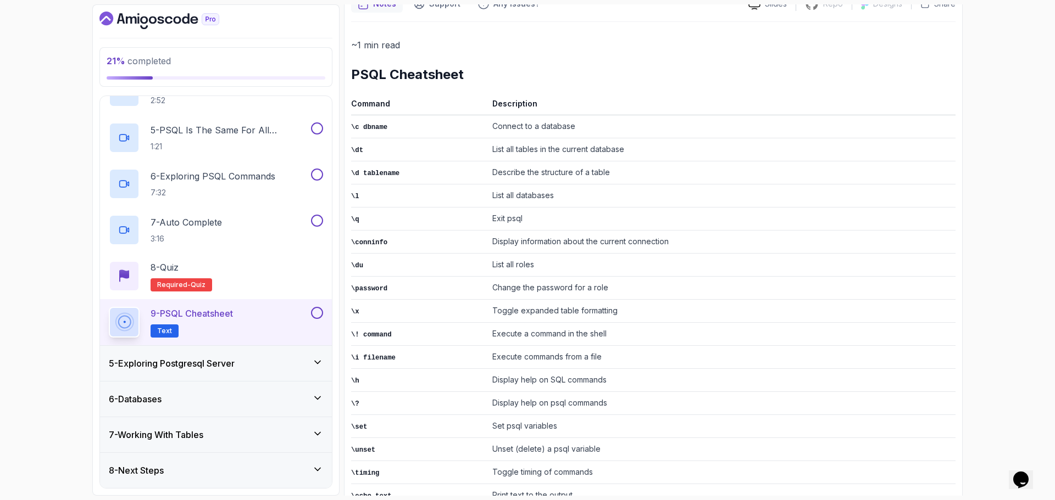
scroll to position [202, 0]
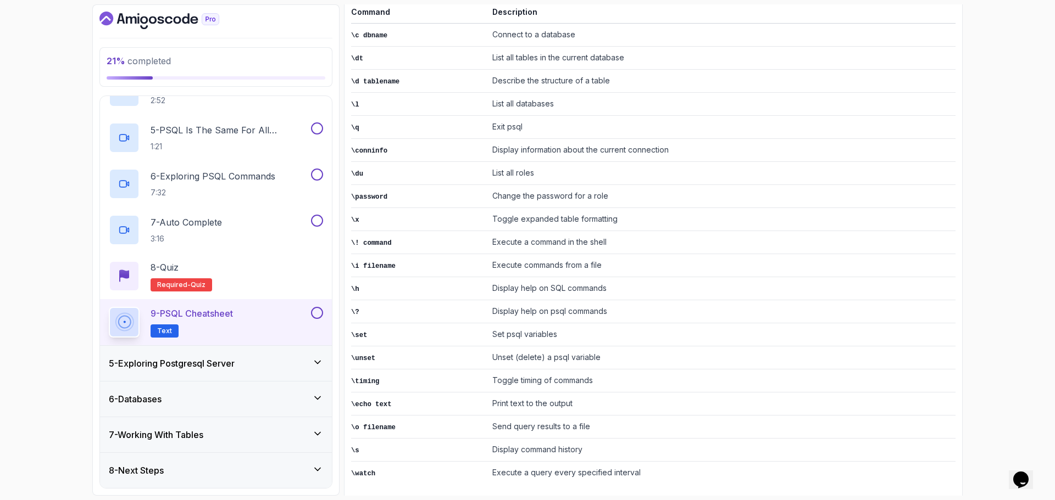
click at [245, 373] on div "5 - Exploring Postgresql Server" at bounding box center [216, 363] width 232 height 35
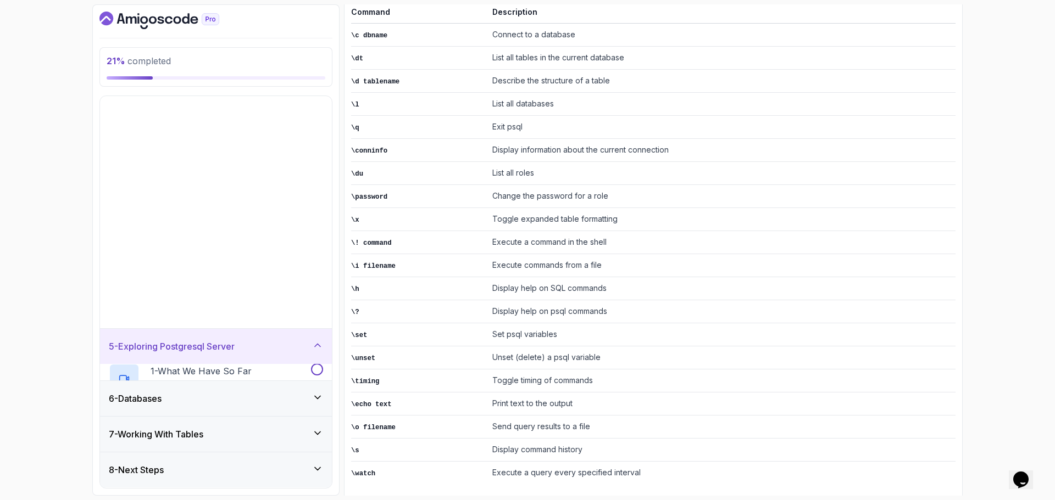
scroll to position [0, 0]
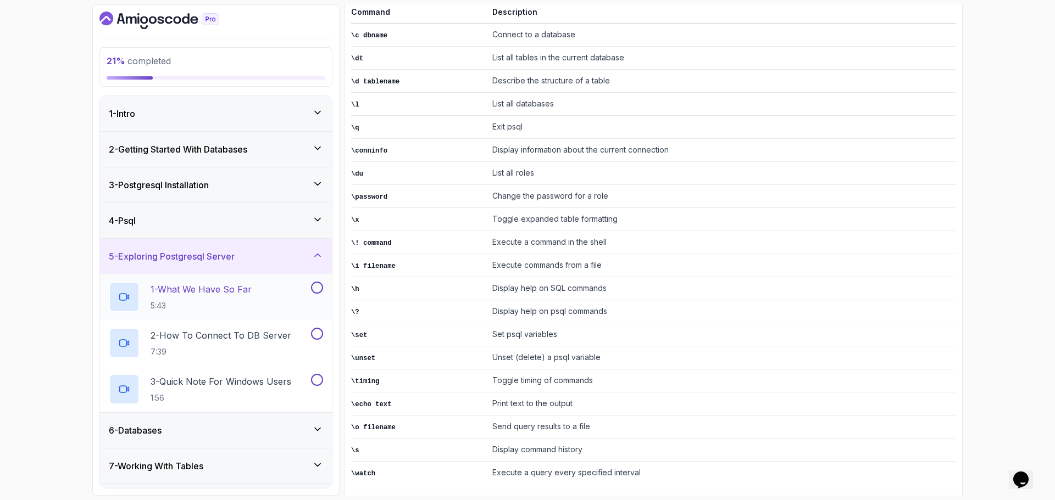
click at [257, 298] on div "1 - What We Have So Far 5:43" at bounding box center [209, 297] width 200 height 31
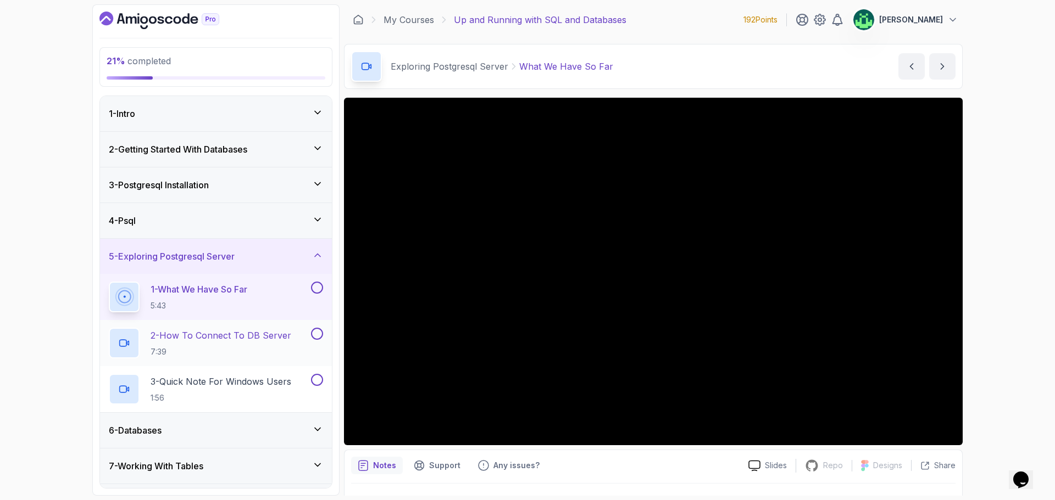
click at [262, 339] on p "2 - How To Connect To DB Server" at bounding box center [221, 335] width 141 height 13
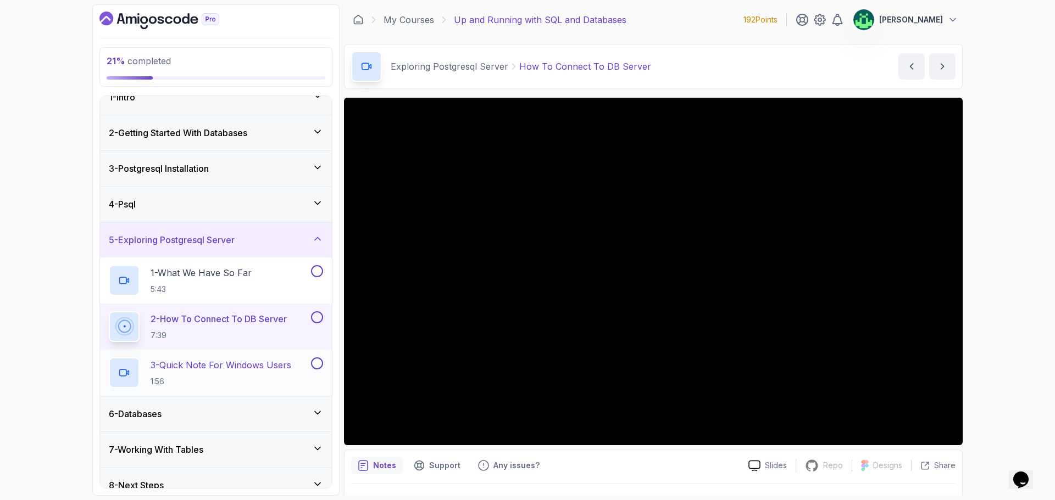
scroll to position [31, 0]
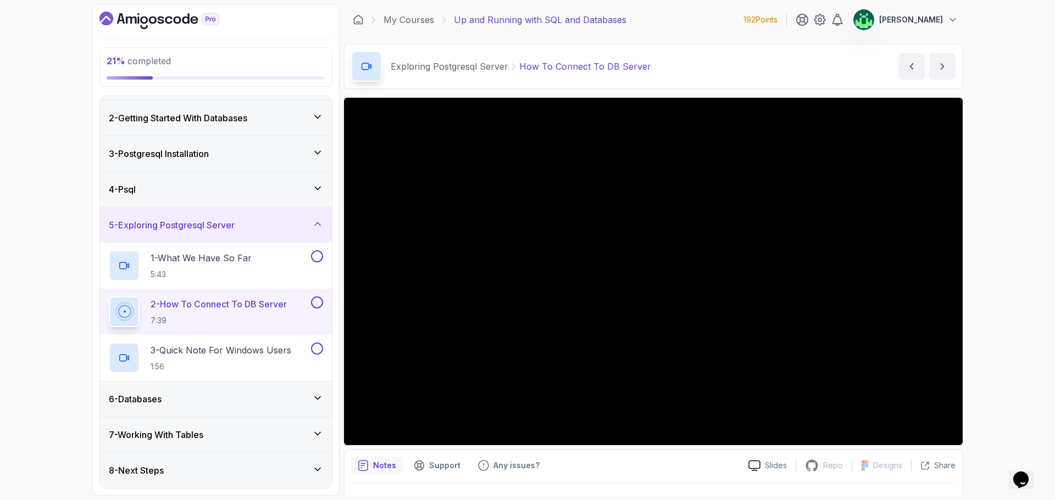
click at [243, 394] on div "6 - Databases" at bounding box center [216, 399] width 214 height 13
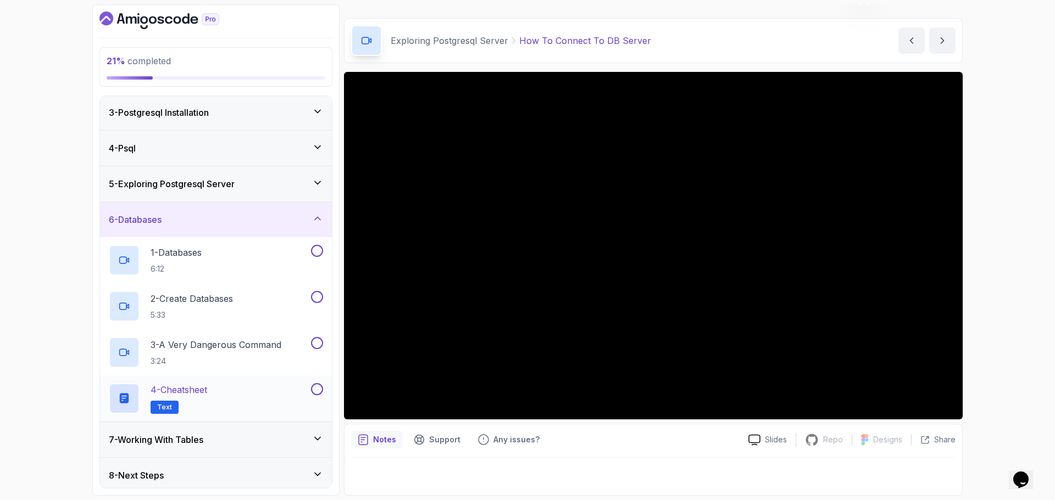
scroll to position [77, 0]
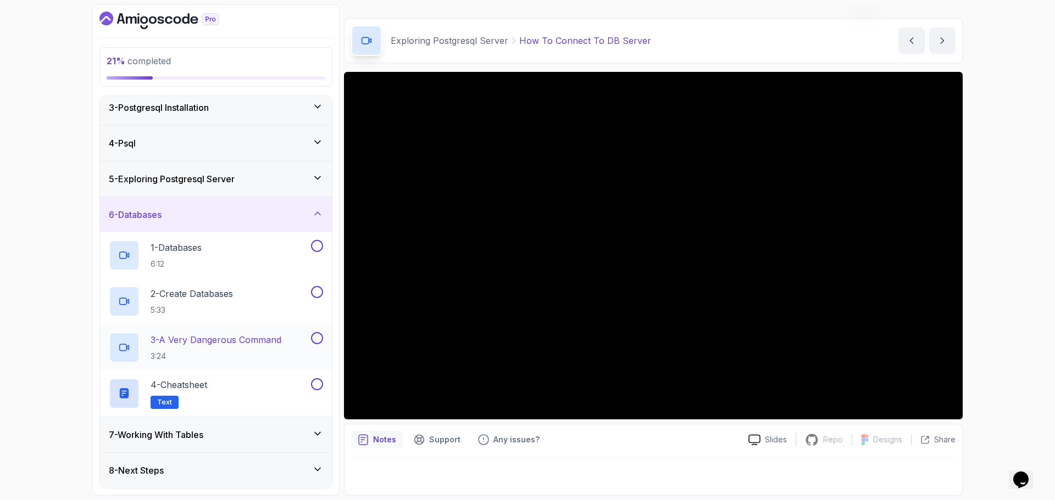
click at [242, 345] on p "3 - A Very Dangerous Command" at bounding box center [216, 339] width 131 height 13
click at [248, 210] on div "6 - Databases" at bounding box center [216, 214] width 214 height 13
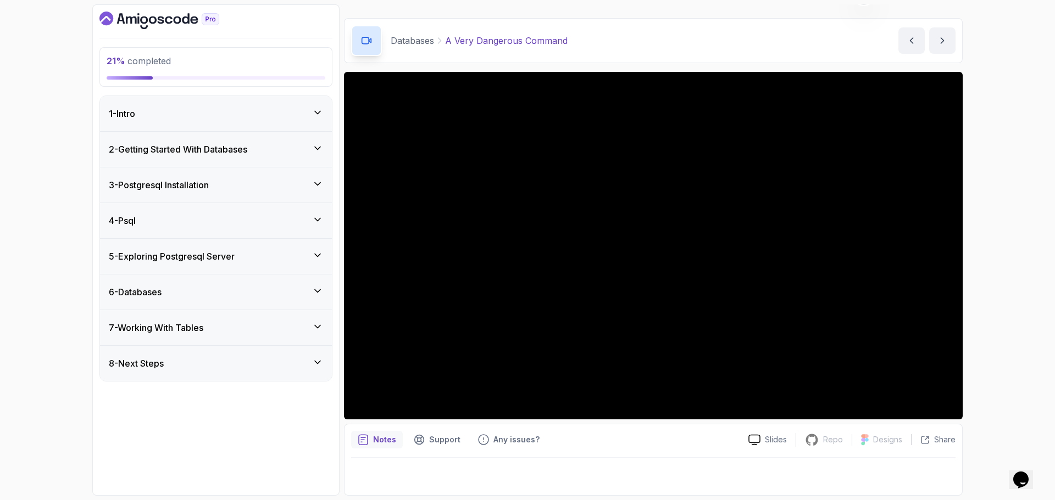
click at [265, 321] on div "7 - Working With Tables" at bounding box center [216, 327] width 232 height 35
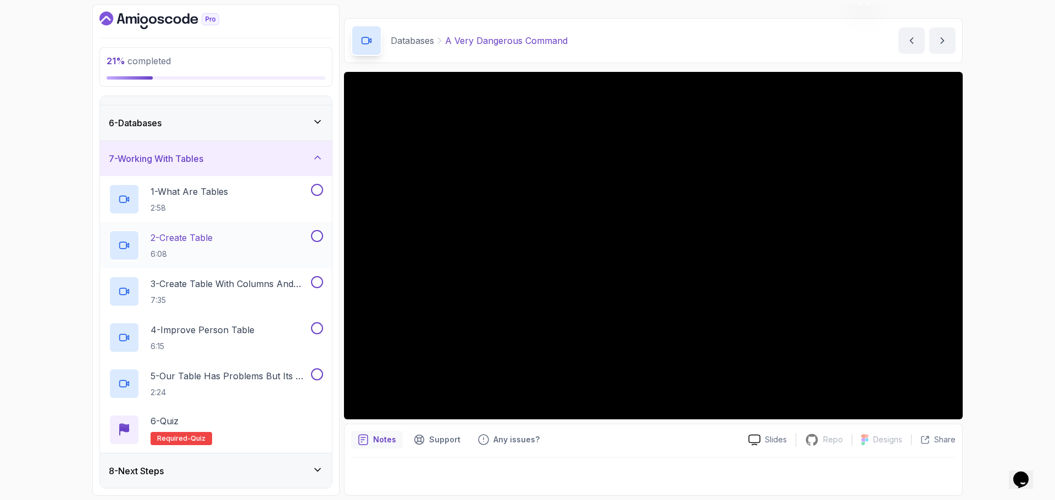
scroll to position [170, 0]
click at [268, 475] on div "8 - Next Steps" at bounding box center [216, 470] width 214 height 13
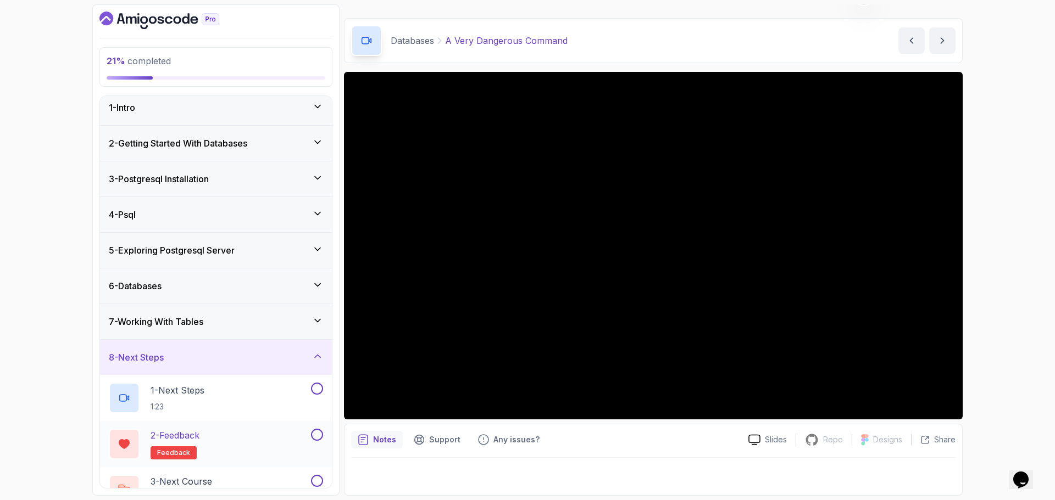
scroll to position [0, 0]
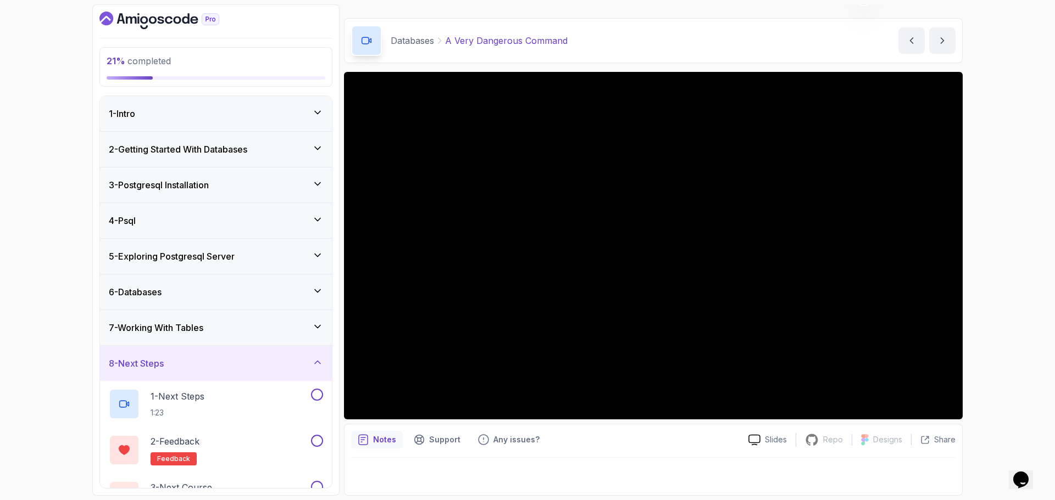
click at [278, 366] on div "8 - Next Steps" at bounding box center [216, 363] width 214 height 13
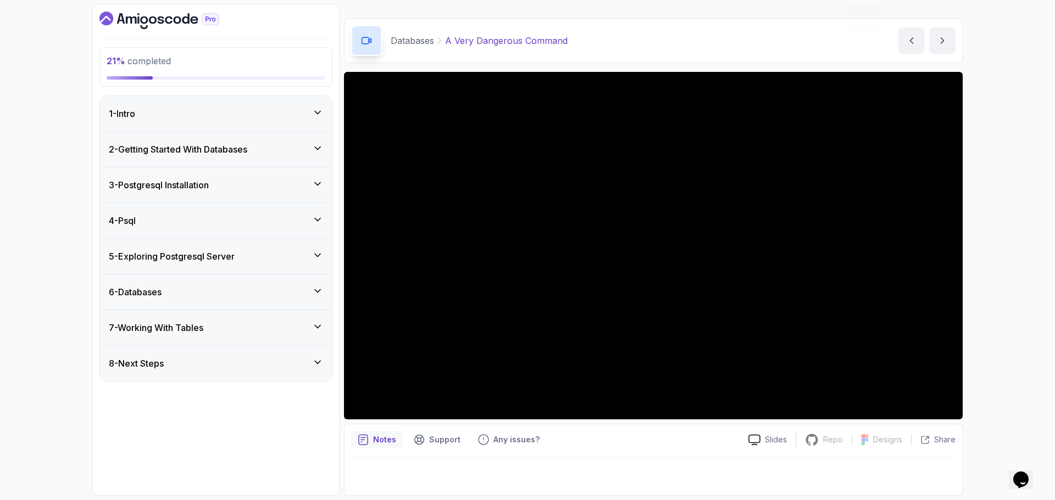
click at [213, 288] on div "6 - Databases" at bounding box center [216, 292] width 214 height 13
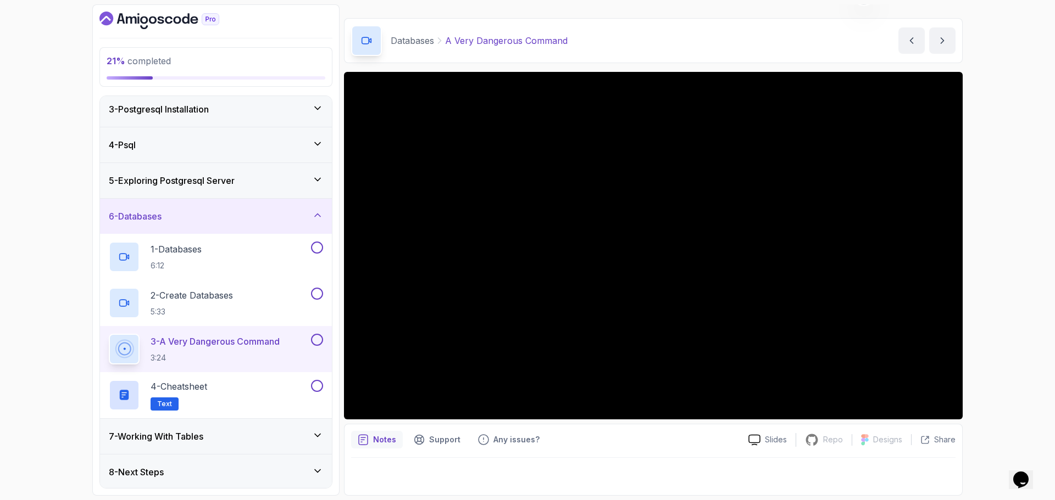
scroll to position [77, 0]
click at [219, 394] on div "4 - Cheatsheet Text" at bounding box center [209, 393] width 200 height 31
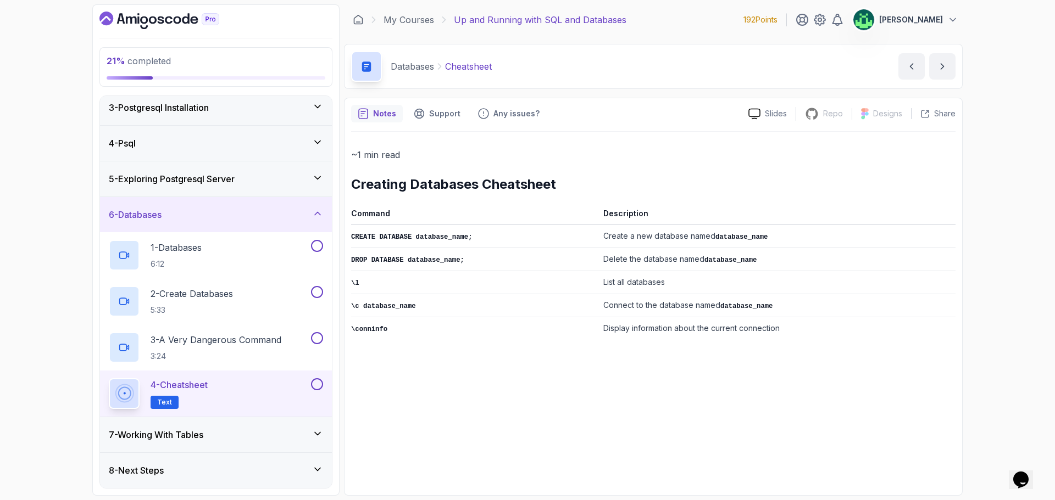
click at [217, 436] on div "7 - Working With Tables" at bounding box center [216, 434] width 214 height 13
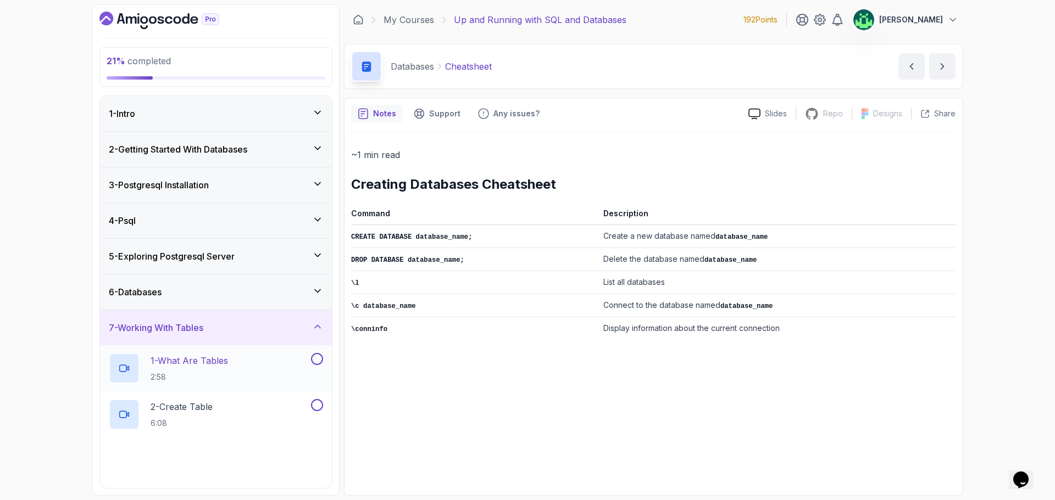
scroll to position [170, 0]
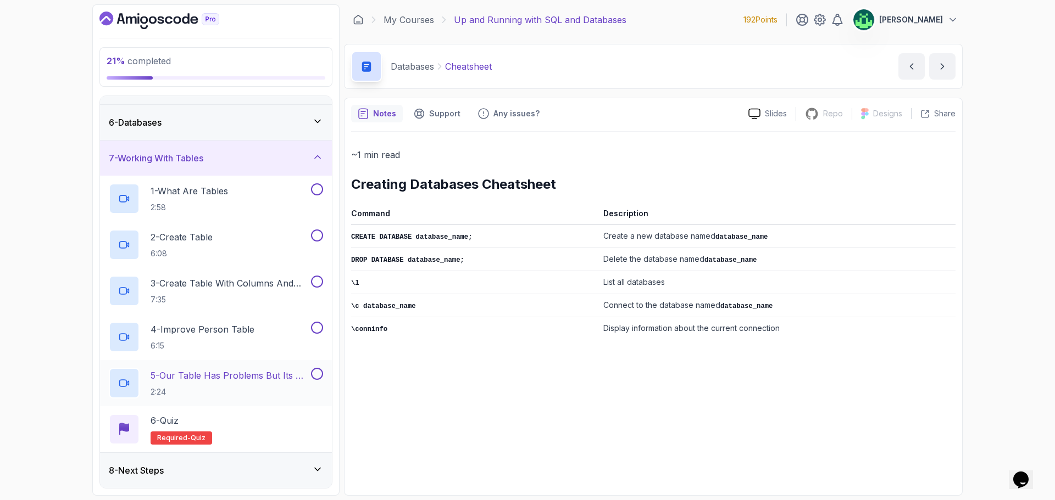
click at [256, 381] on p "5 - Our Table Has Problems But Its Ok For Now" at bounding box center [230, 375] width 158 height 13
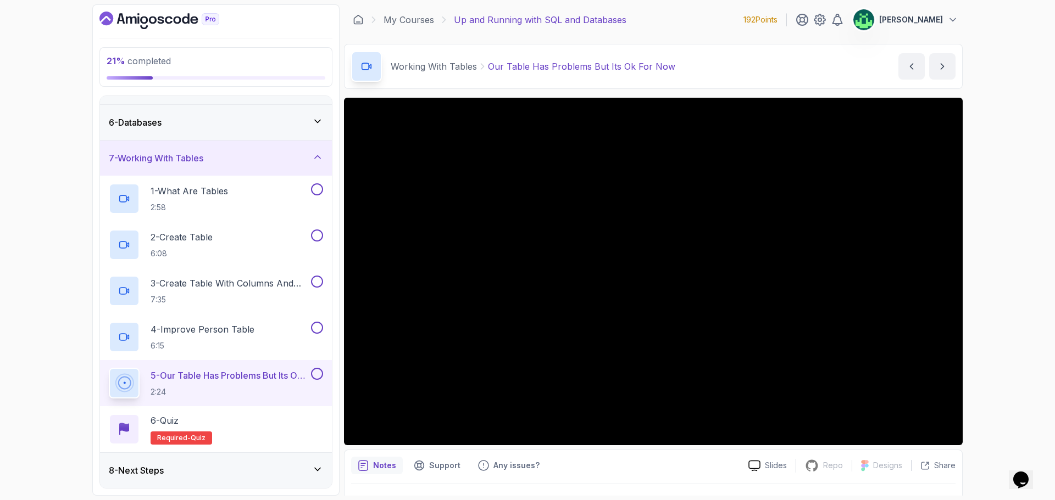
click at [208, 470] on div "8 - Next Steps" at bounding box center [216, 470] width 214 height 13
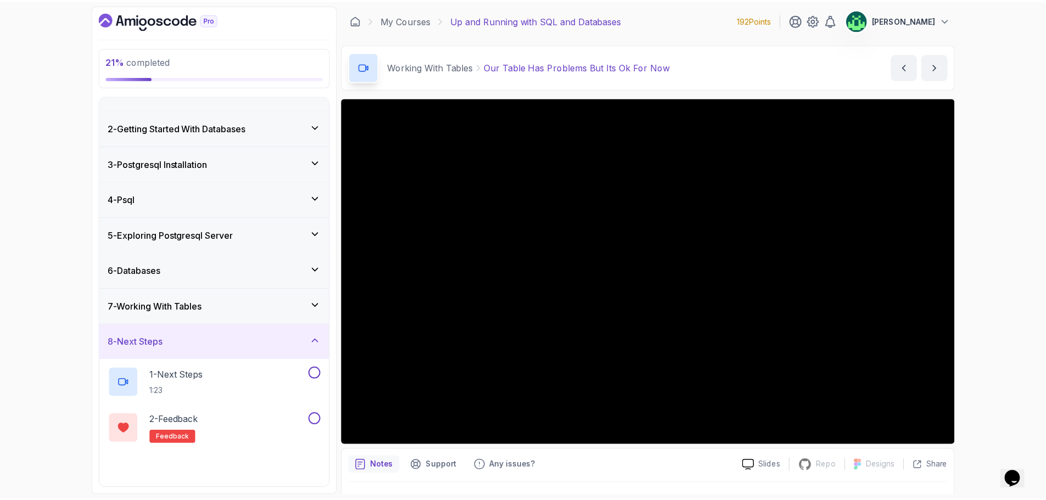
scroll to position [31, 0]
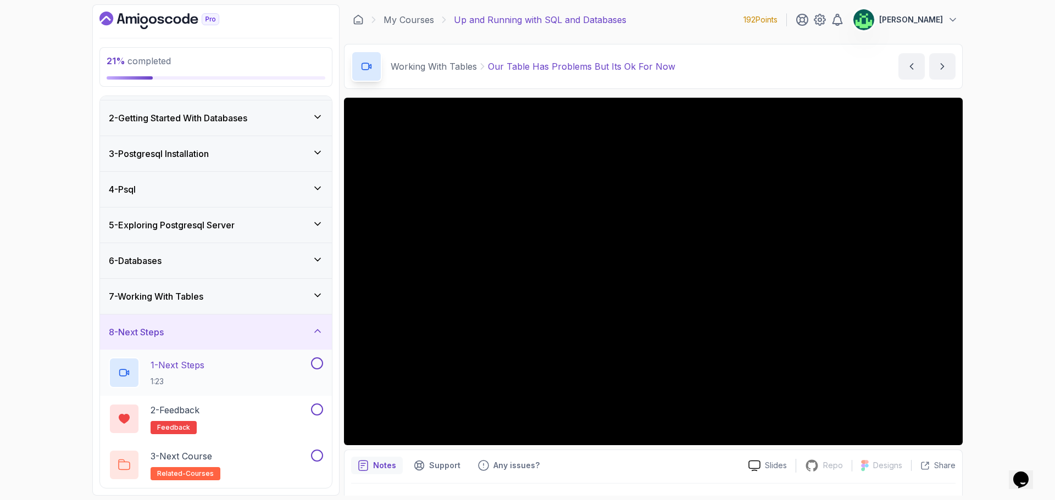
click at [250, 377] on div "1 - Next Steps 1:23" at bounding box center [209, 373] width 200 height 31
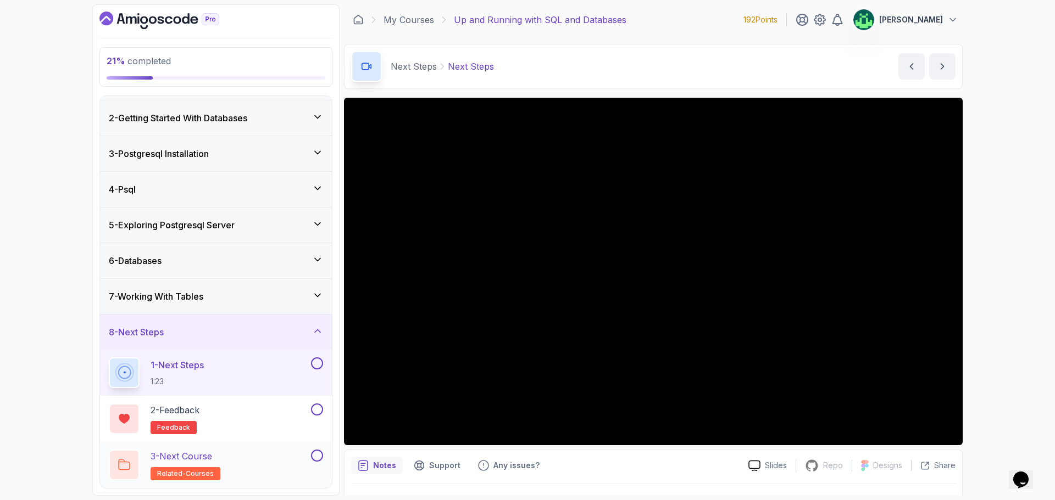
click at [224, 468] on div "3 - Next Course related-courses" at bounding box center [209, 465] width 200 height 31
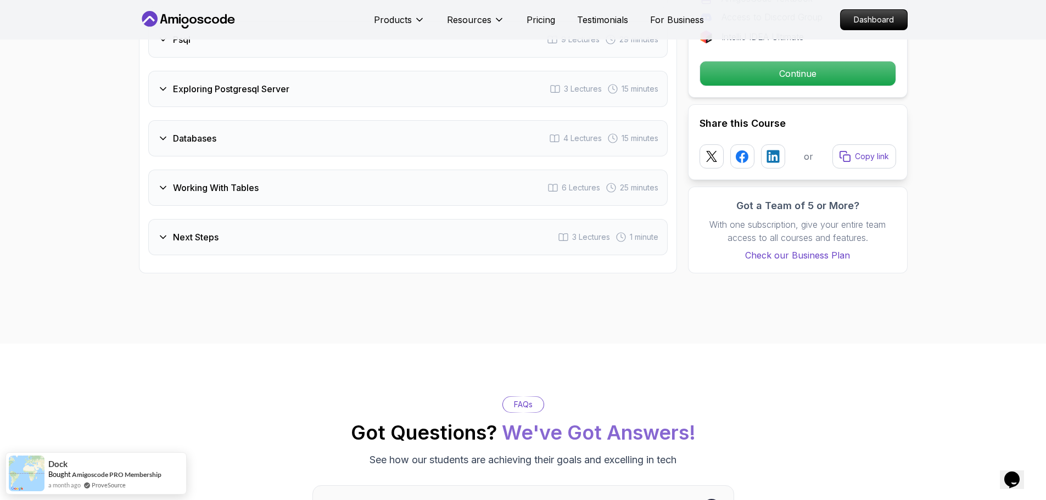
scroll to position [1538, 0]
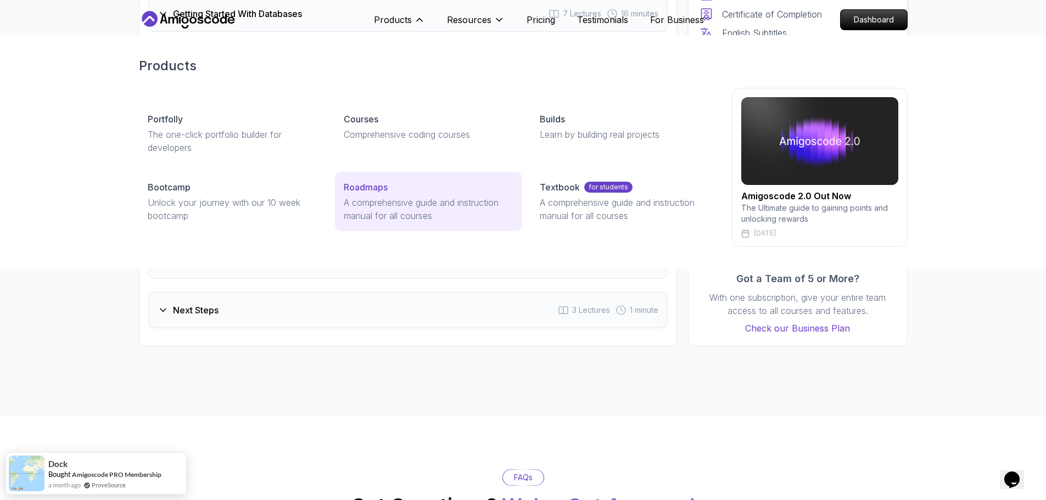
click at [401, 196] on link "Roadmaps A comprehensive guide and instruction manual for all courses" at bounding box center [428, 201] width 187 height 59
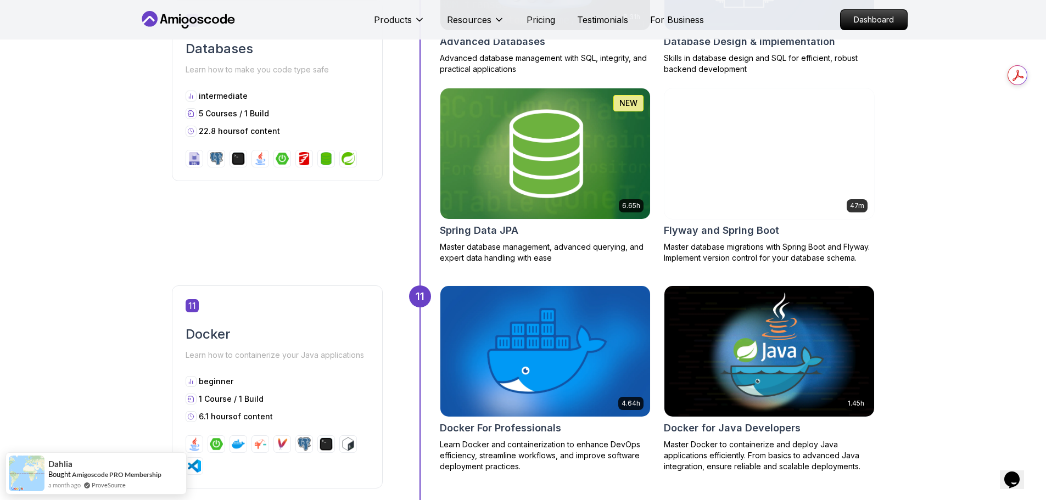
scroll to position [3021, 0]
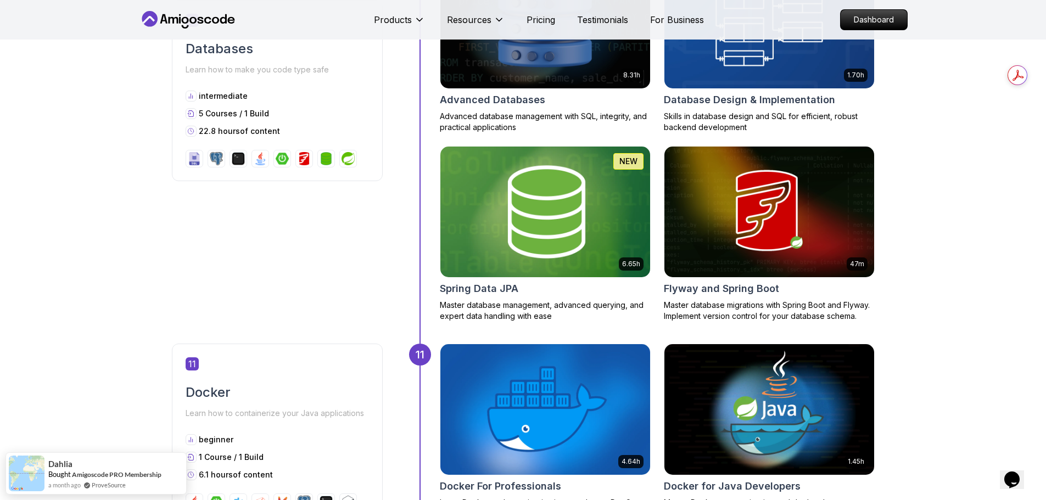
click at [554, 232] on img at bounding box center [545, 211] width 220 height 137
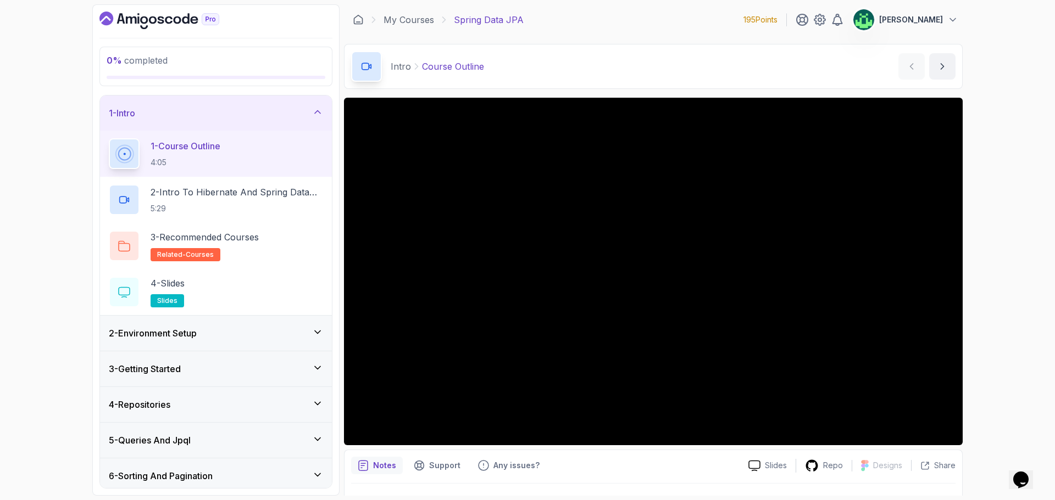
click at [289, 336] on div "2 - Environment Setup" at bounding box center [216, 333] width 214 height 13
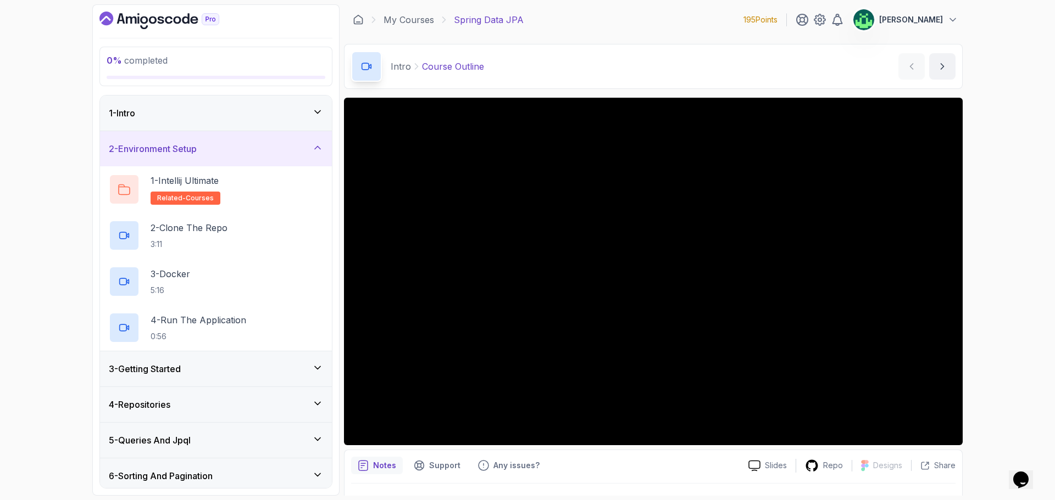
click at [294, 366] on div "3 - Getting Started" at bounding box center [216, 369] width 214 height 13
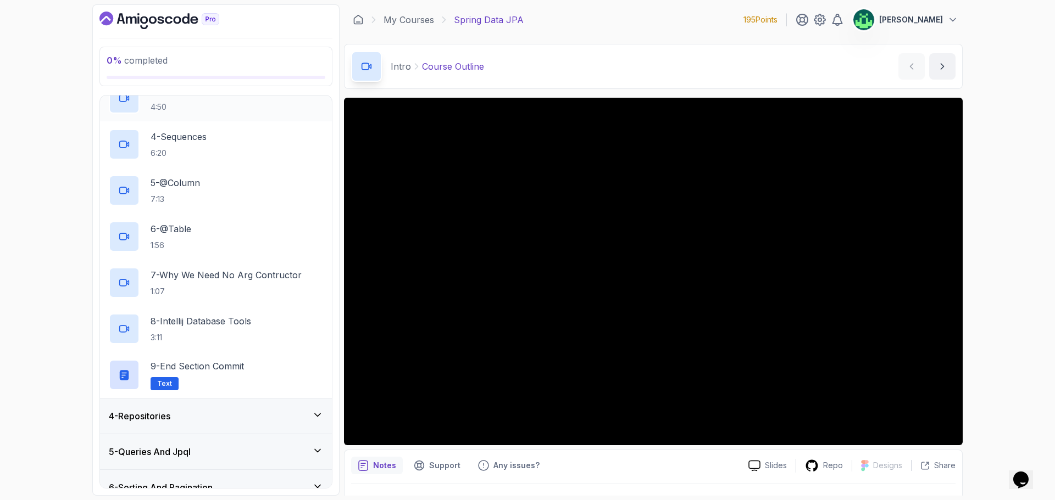
scroll to position [220, 0]
click at [276, 417] on div "4 - Repositories" at bounding box center [216, 415] width 214 height 13
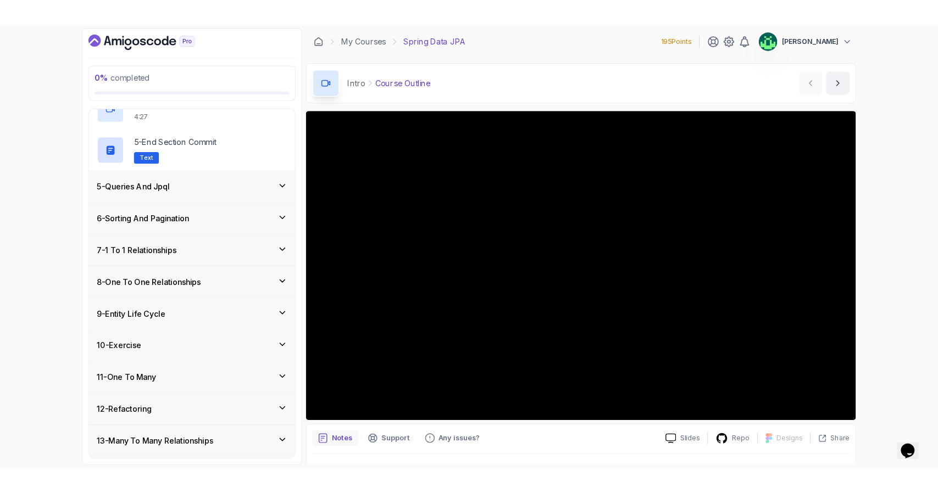
scroll to position [304, 0]
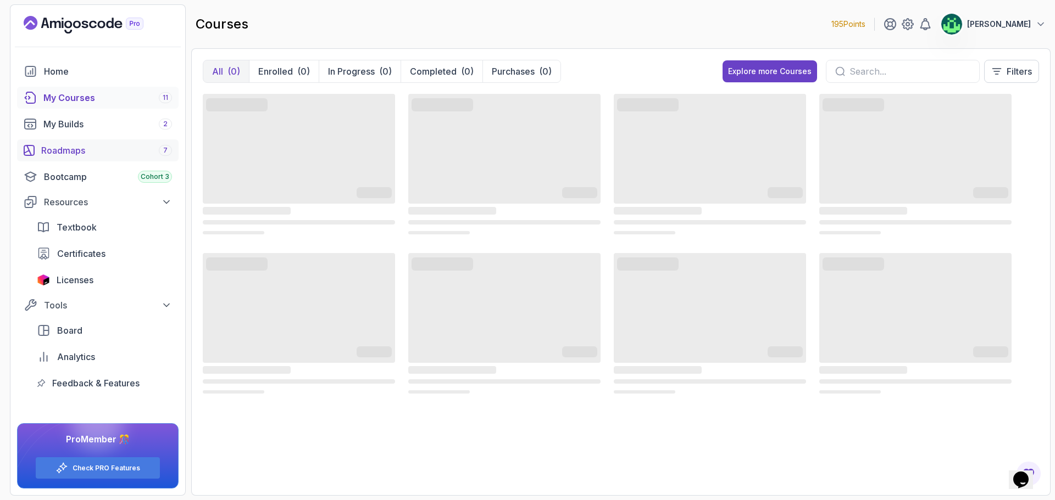
click at [103, 152] on div "Roadmaps 7" at bounding box center [106, 150] width 131 height 13
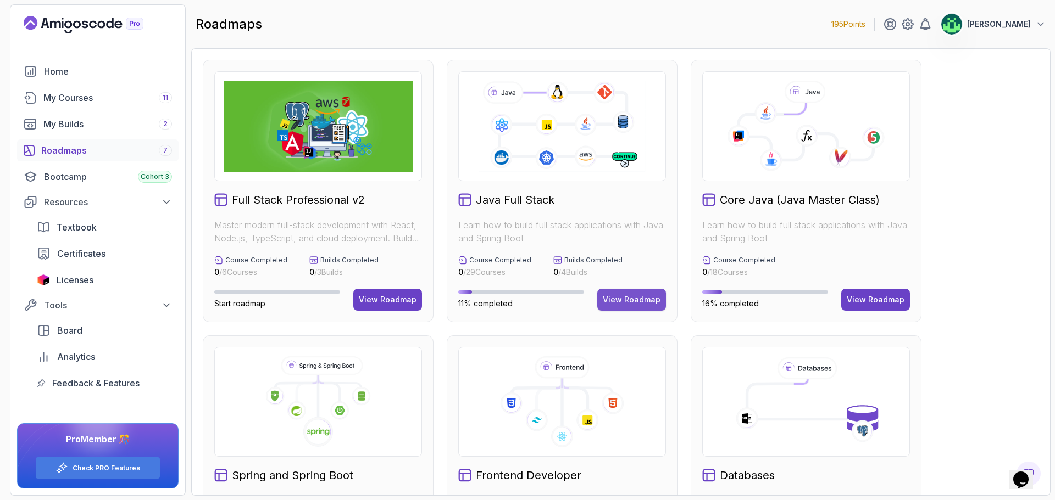
click at [633, 300] on div "View Roadmap" at bounding box center [632, 299] width 58 height 11
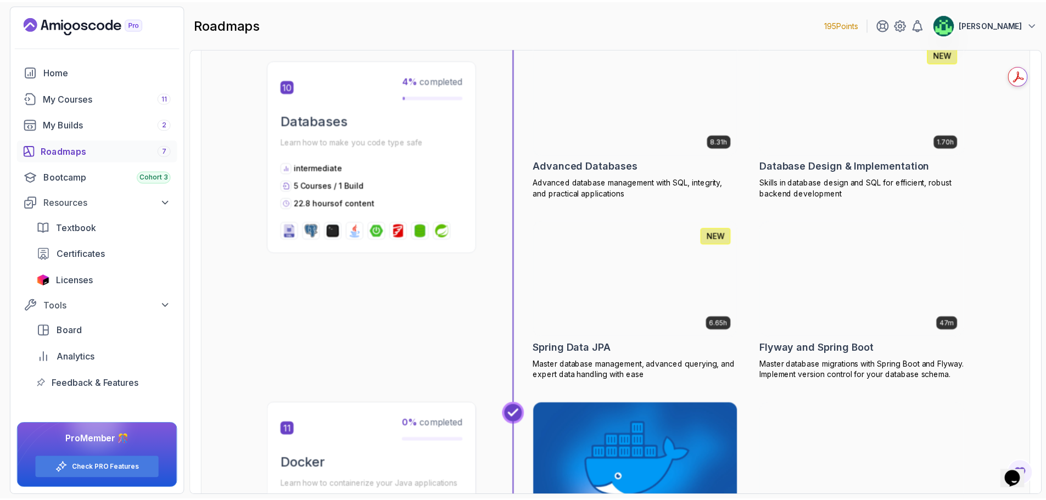
scroll to position [2691, 0]
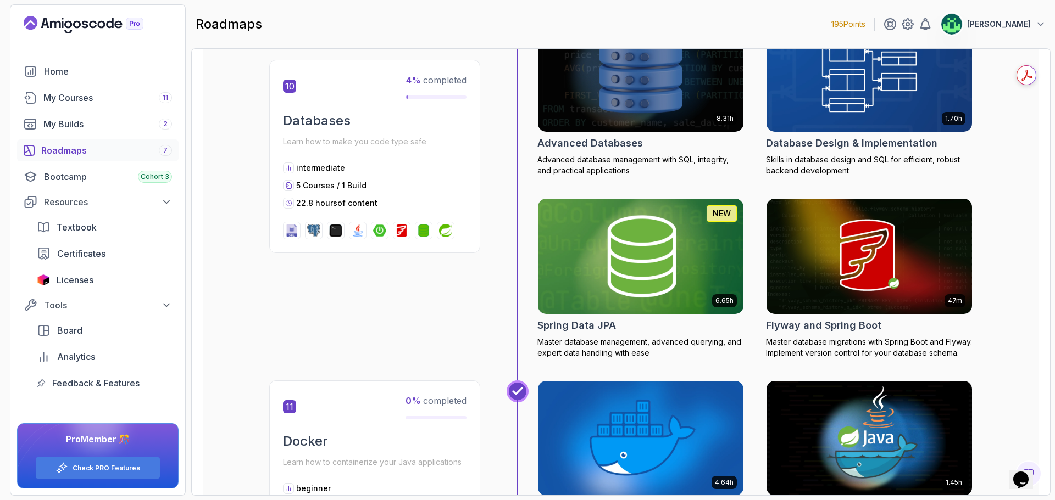
click at [666, 250] on img at bounding box center [641, 256] width 216 height 121
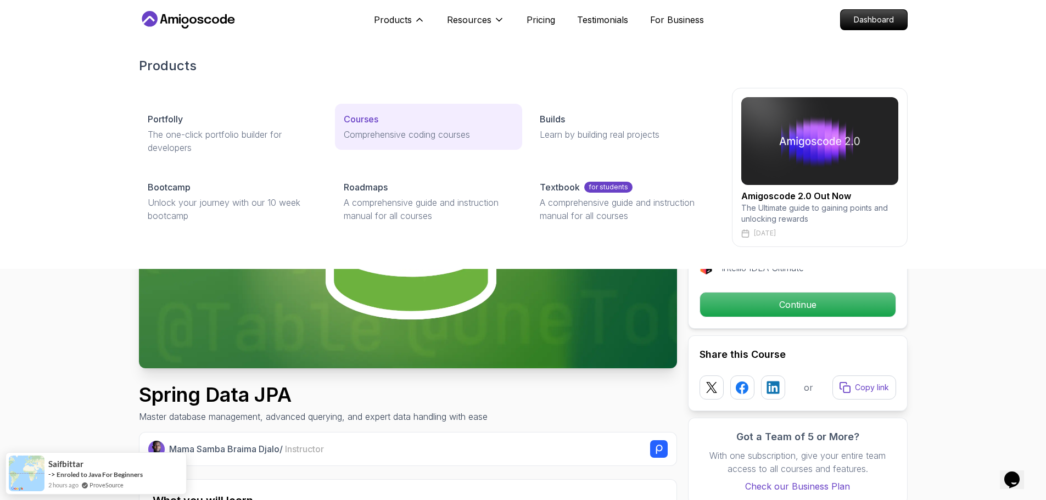
click at [399, 135] on p "Comprehensive coding courses" at bounding box center [429, 134] width 170 height 13
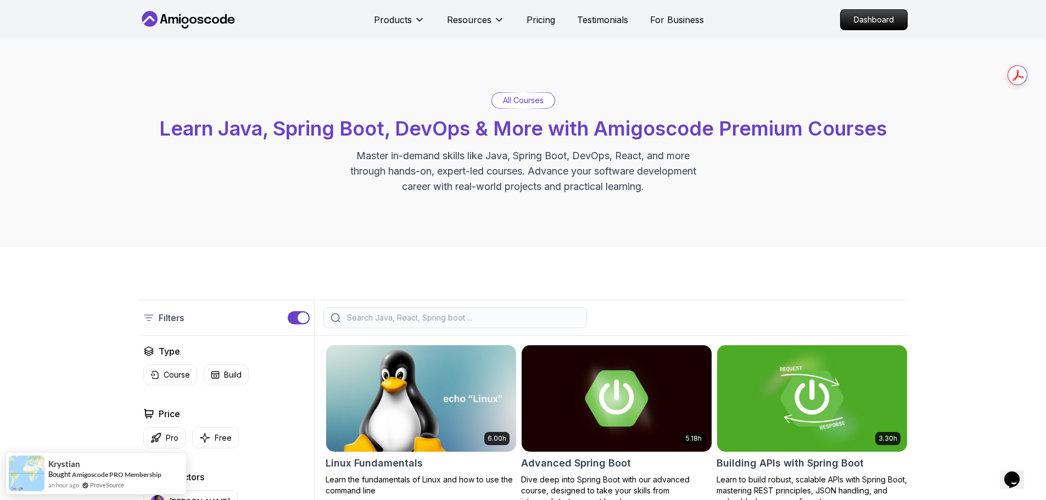
click at [479, 319] on input "search" at bounding box center [462, 318] width 235 height 11
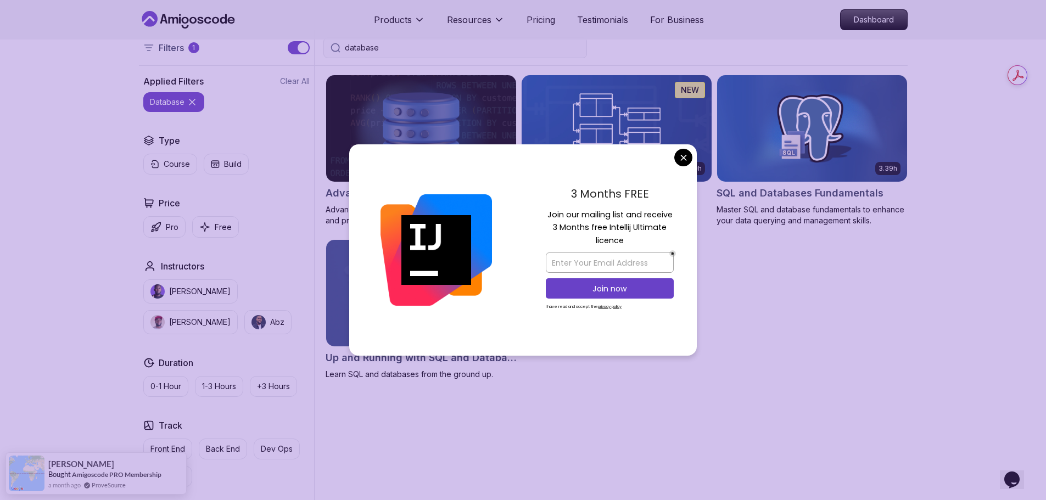
scroll to position [275, 0]
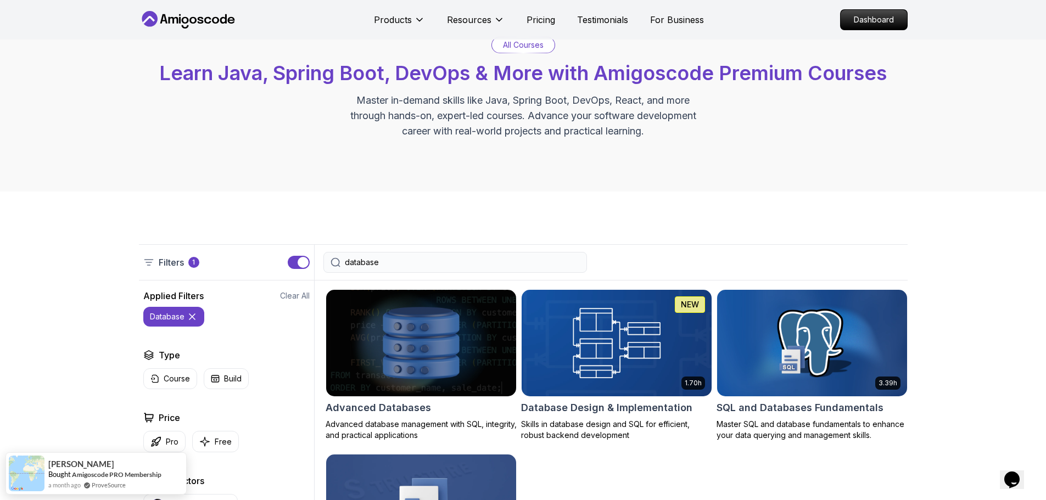
scroll to position [55, 0]
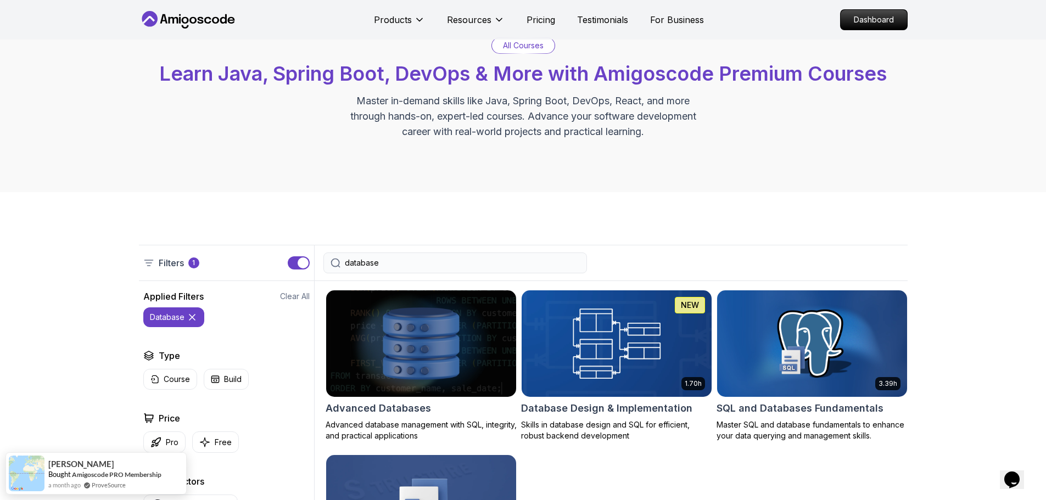
click at [364, 259] on input "database" at bounding box center [462, 263] width 235 height 11
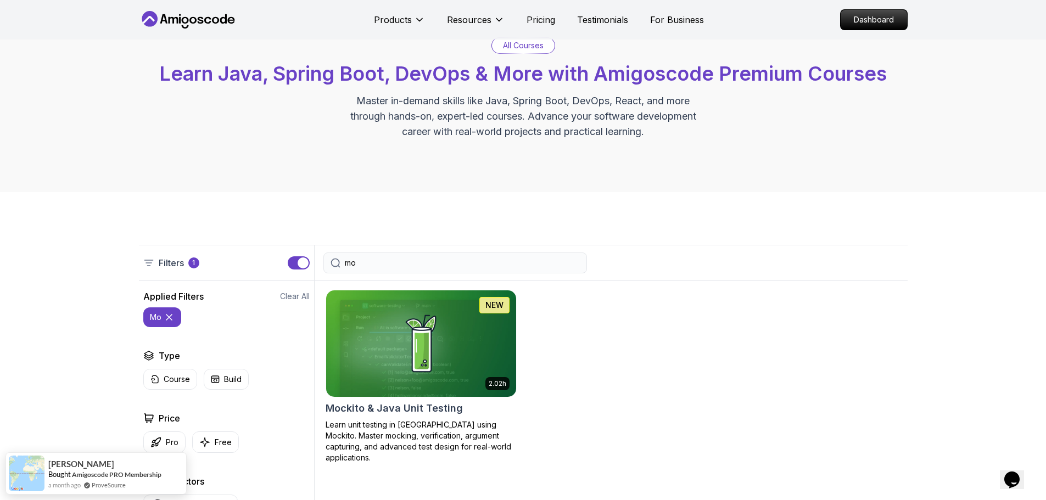
type input "m"
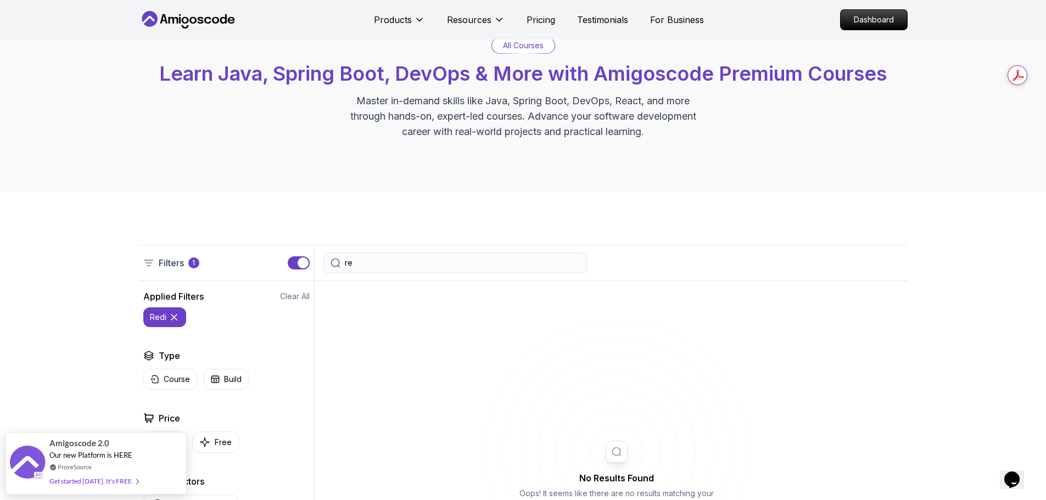
type input "r"
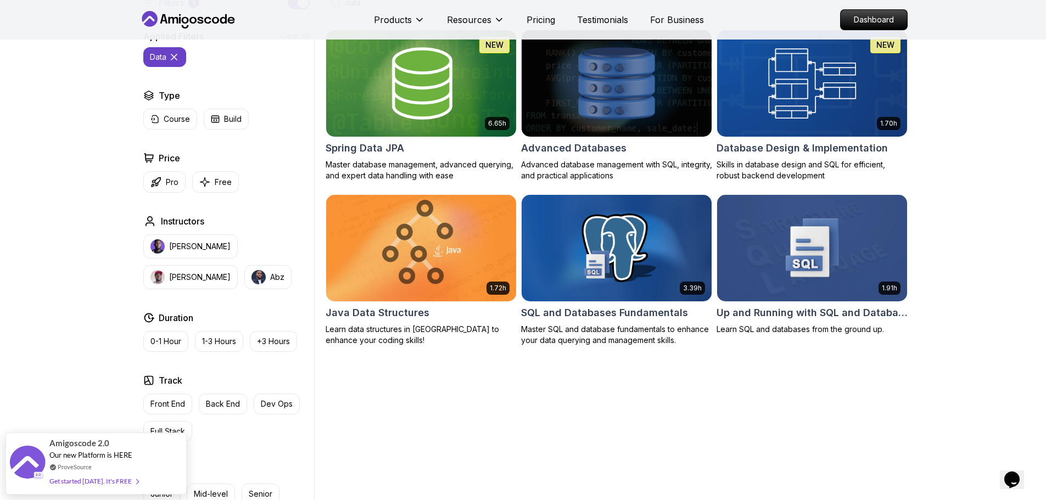
scroll to position [330, 0]
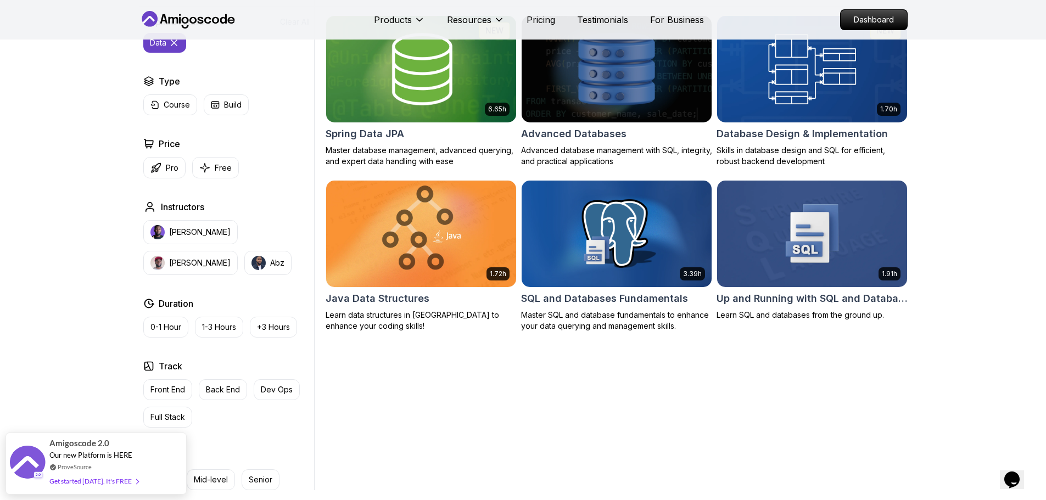
type input "data"
click at [802, 418] on div "6.65h NEW Spring Data JPA Master database management, advanced querying, and ex…" at bounding box center [617, 249] width 582 height 484
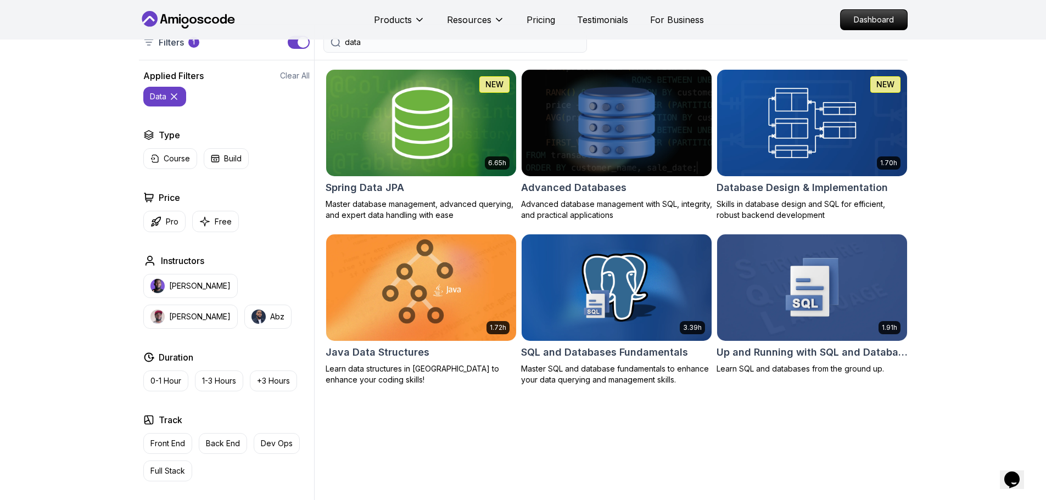
scroll to position [275, 0]
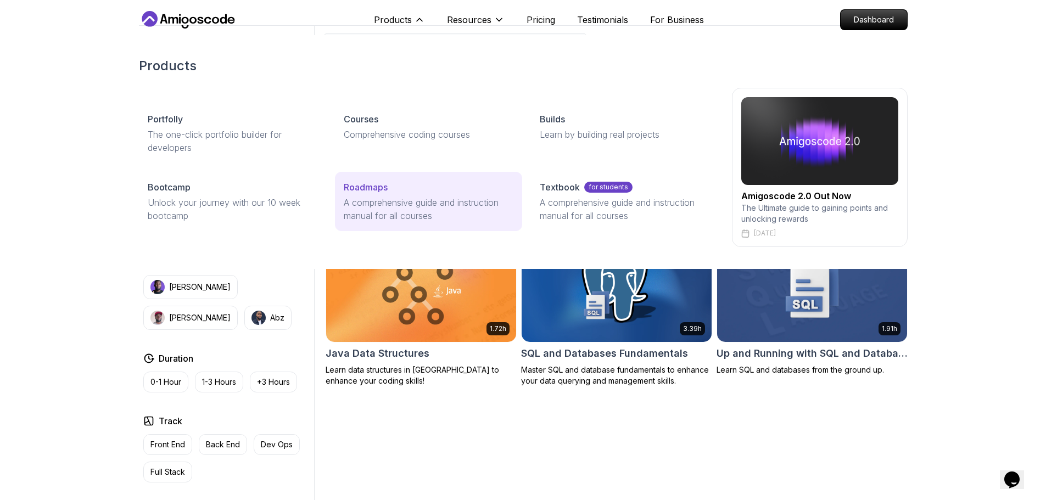
click at [398, 193] on div "Roadmaps" at bounding box center [429, 187] width 170 height 13
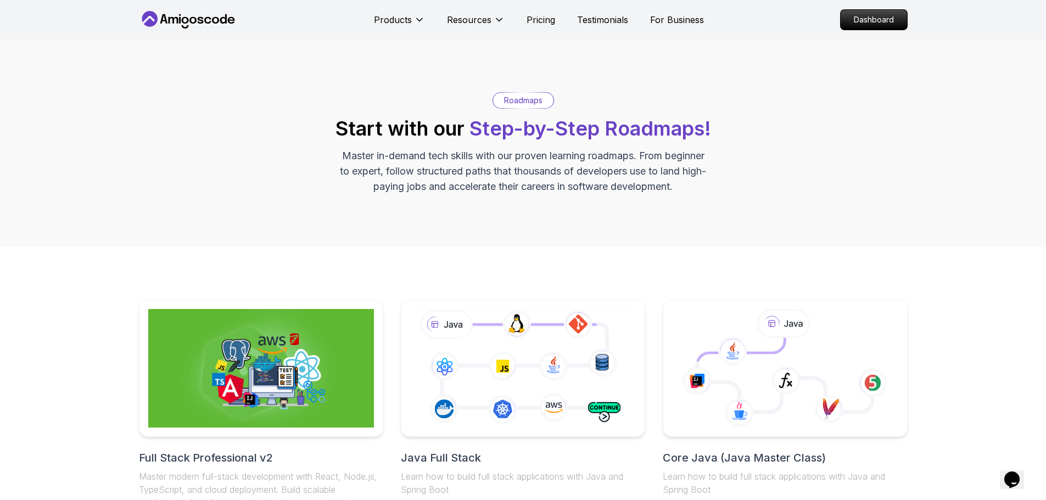
scroll to position [220, 0]
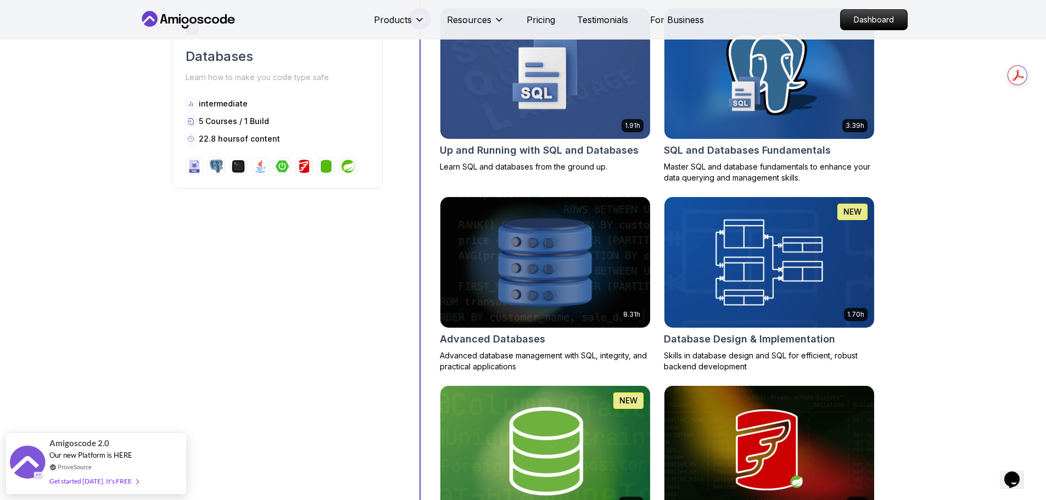
scroll to position [2801, 0]
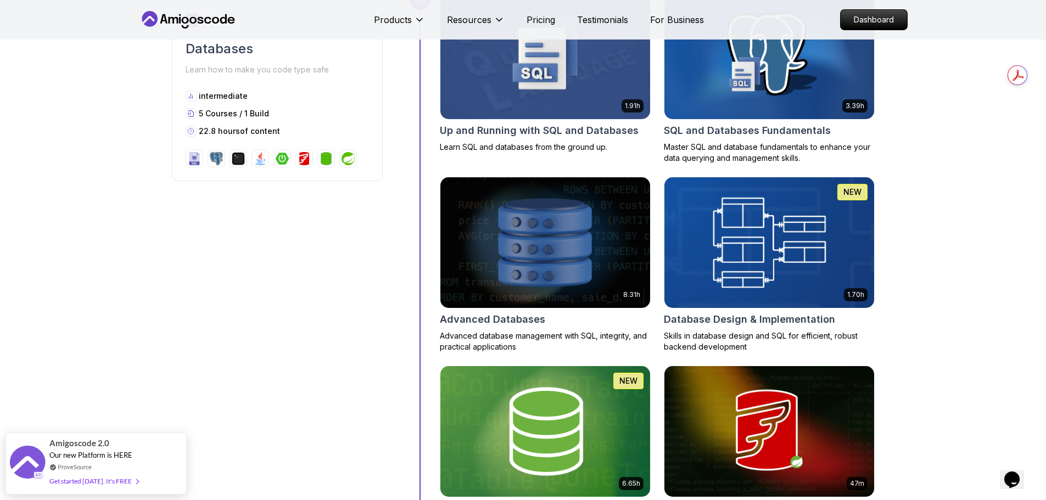
click at [789, 275] on img at bounding box center [769, 242] width 220 height 137
